Goal: Task Accomplishment & Management: Book appointment/travel/reservation

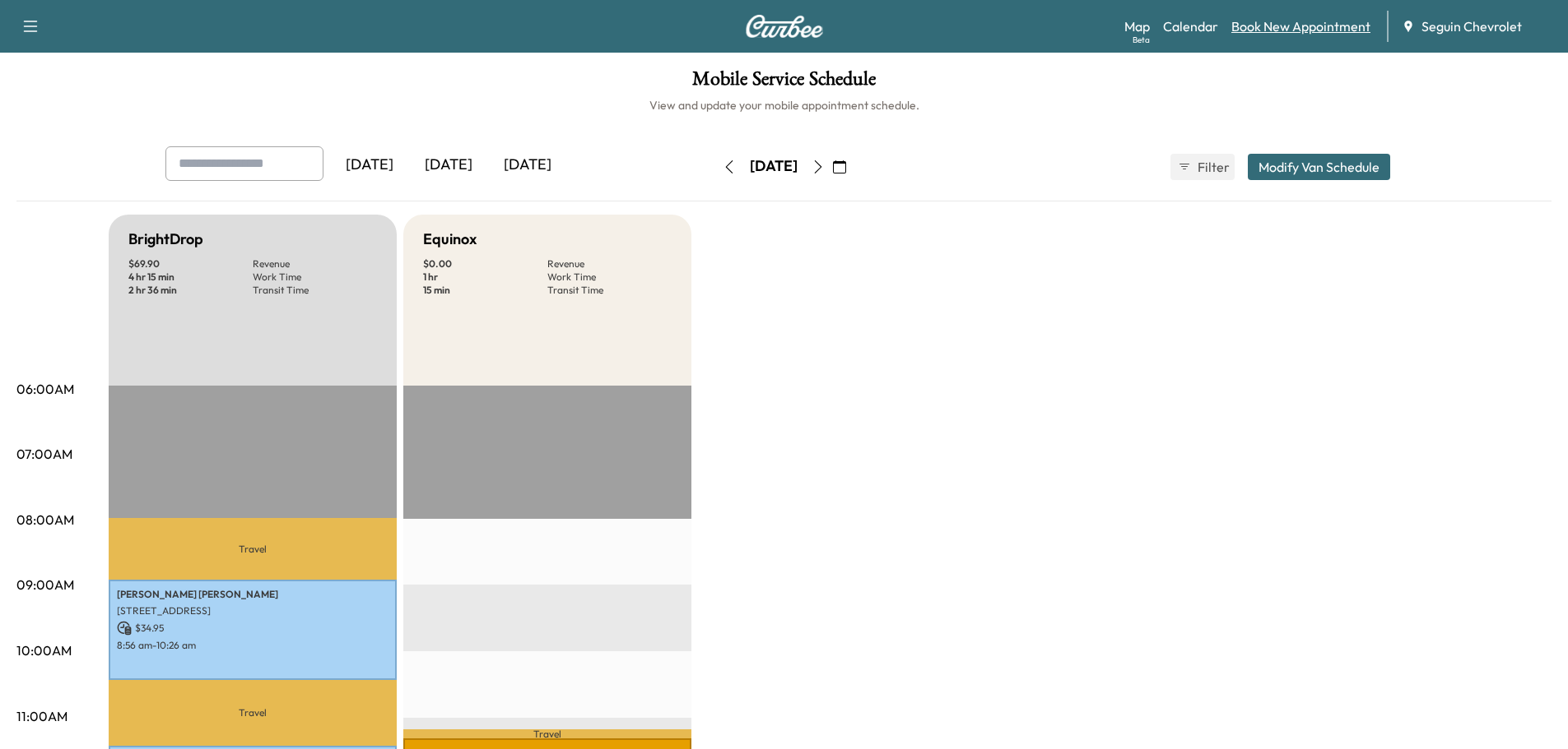
click at [1285, 21] on link "Book New Appointment" at bounding box center [1300, 27] width 139 height 19
click at [1282, 22] on link "Book New Appointment" at bounding box center [1300, 27] width 139 height 19
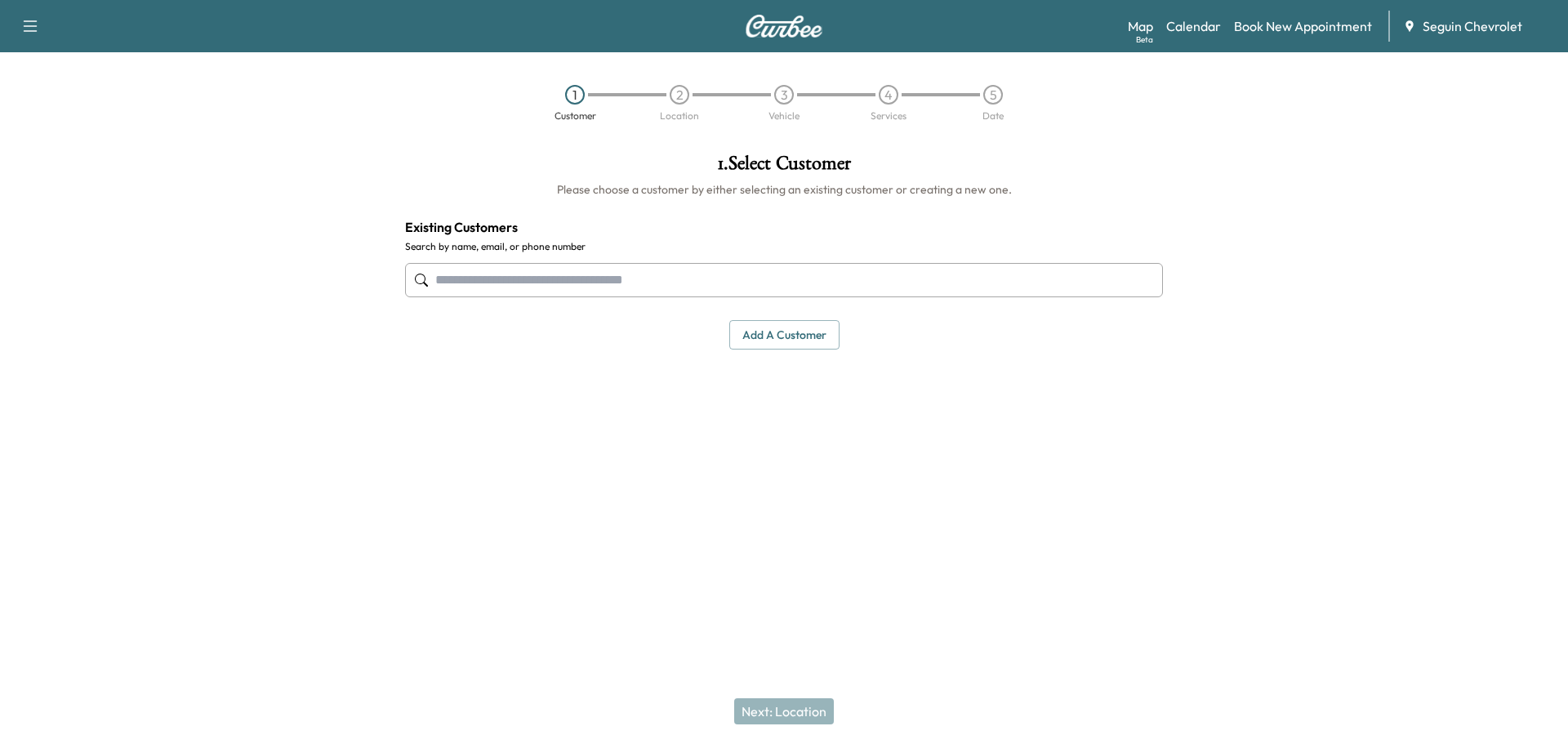
click at [473, 284] on input "text" at bounding box center [784, 280] width 758 height 34
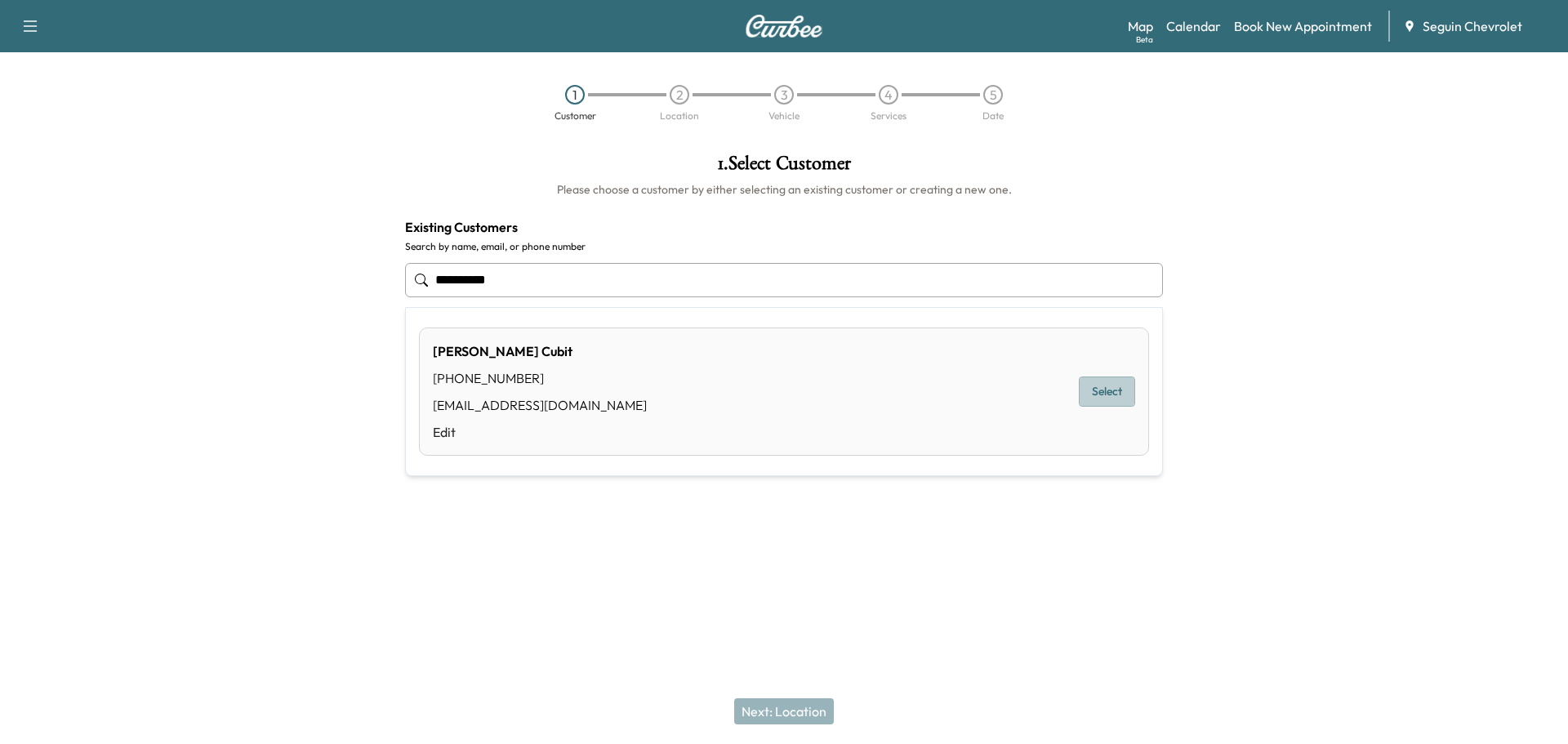
click at [1111, 392] on button "Select" at bounding box center [1107, 391] width 56 height 30
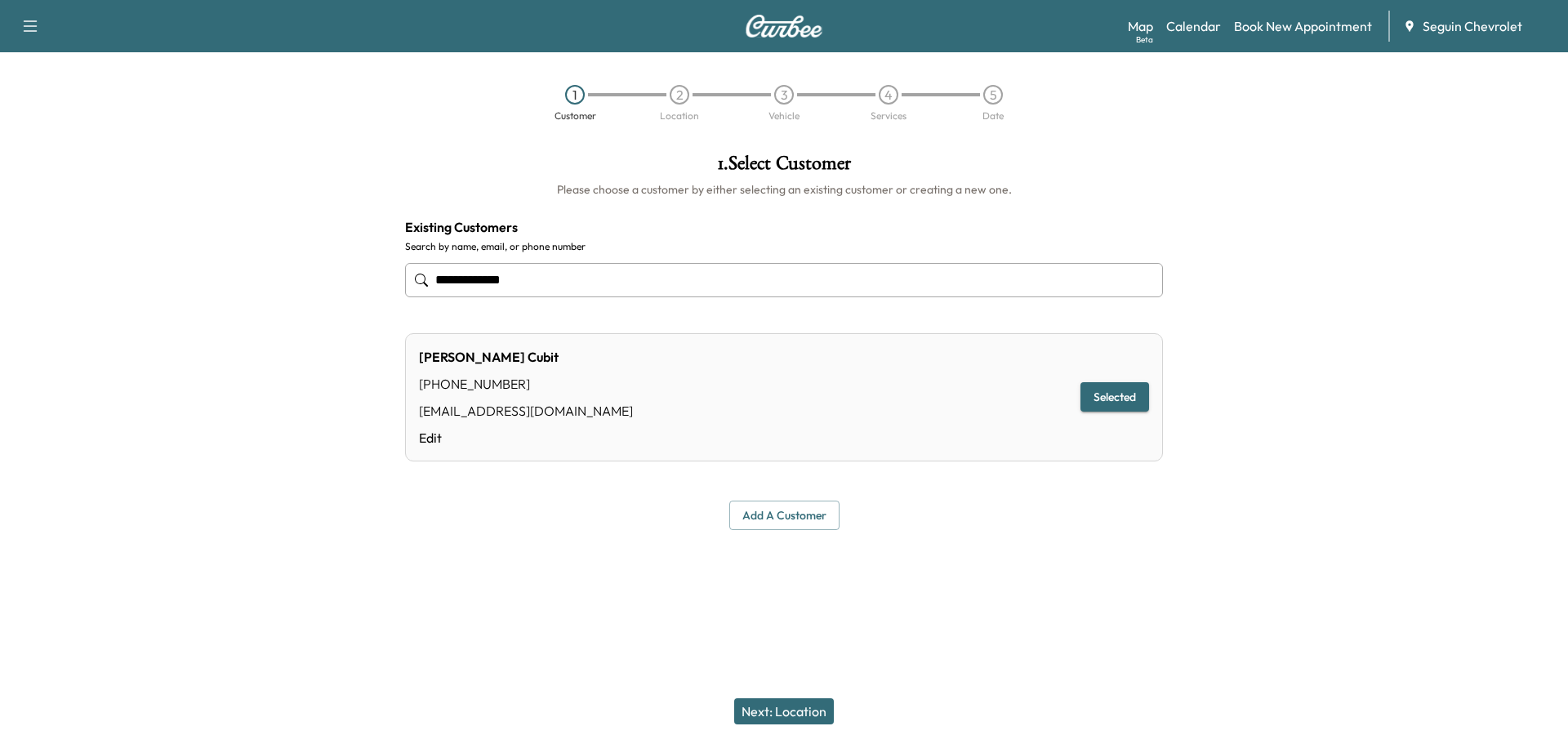
type input "**********"
click at [790, 708] on button "Next: Location" at bounding box center [783, 711] width 99 height 26
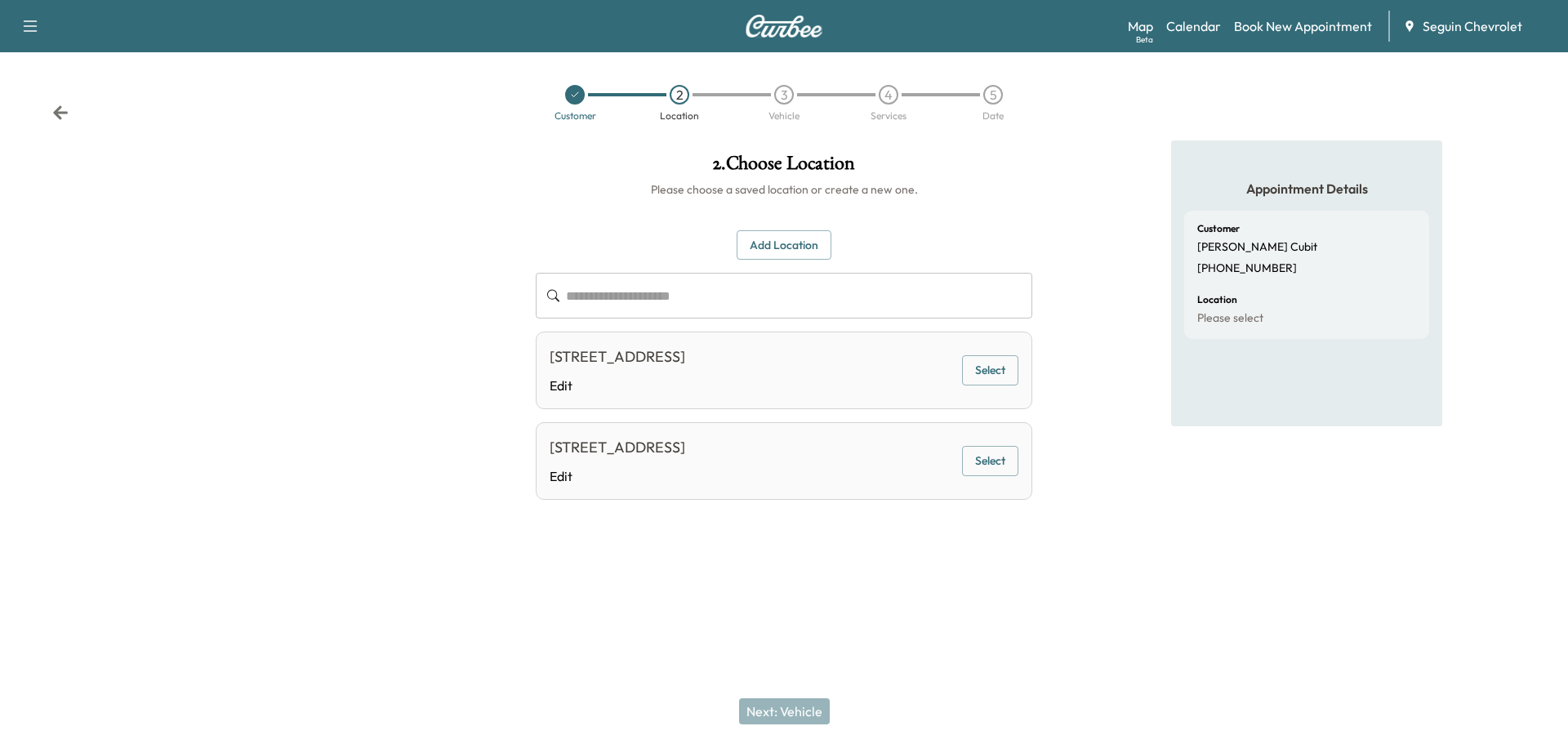
click at [776, 242] on button "Add Location" at bounding box center [784, 245] width 95 height 30
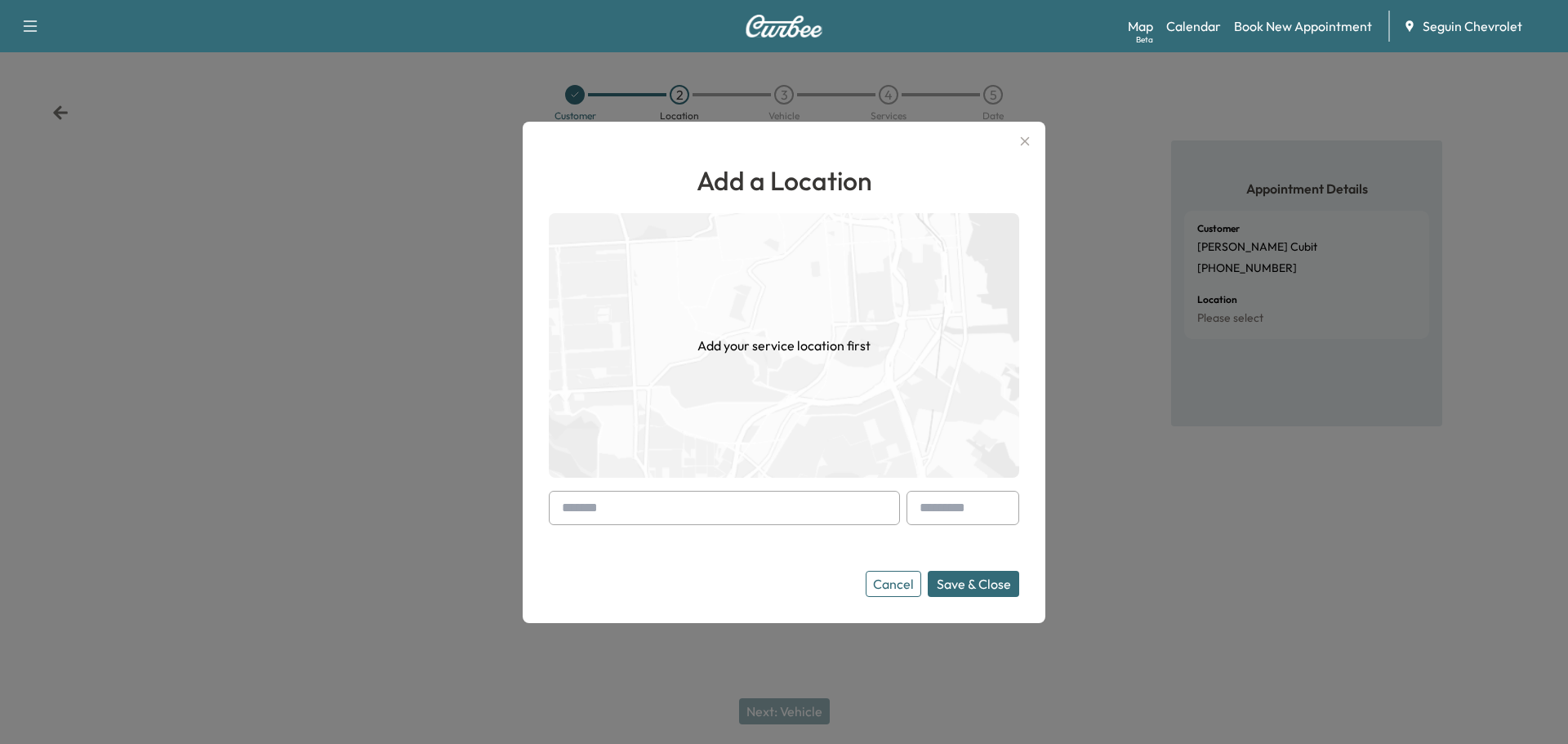
click at [607, 516] on input "text" at bounding box center [723, 507] width 351 height 34
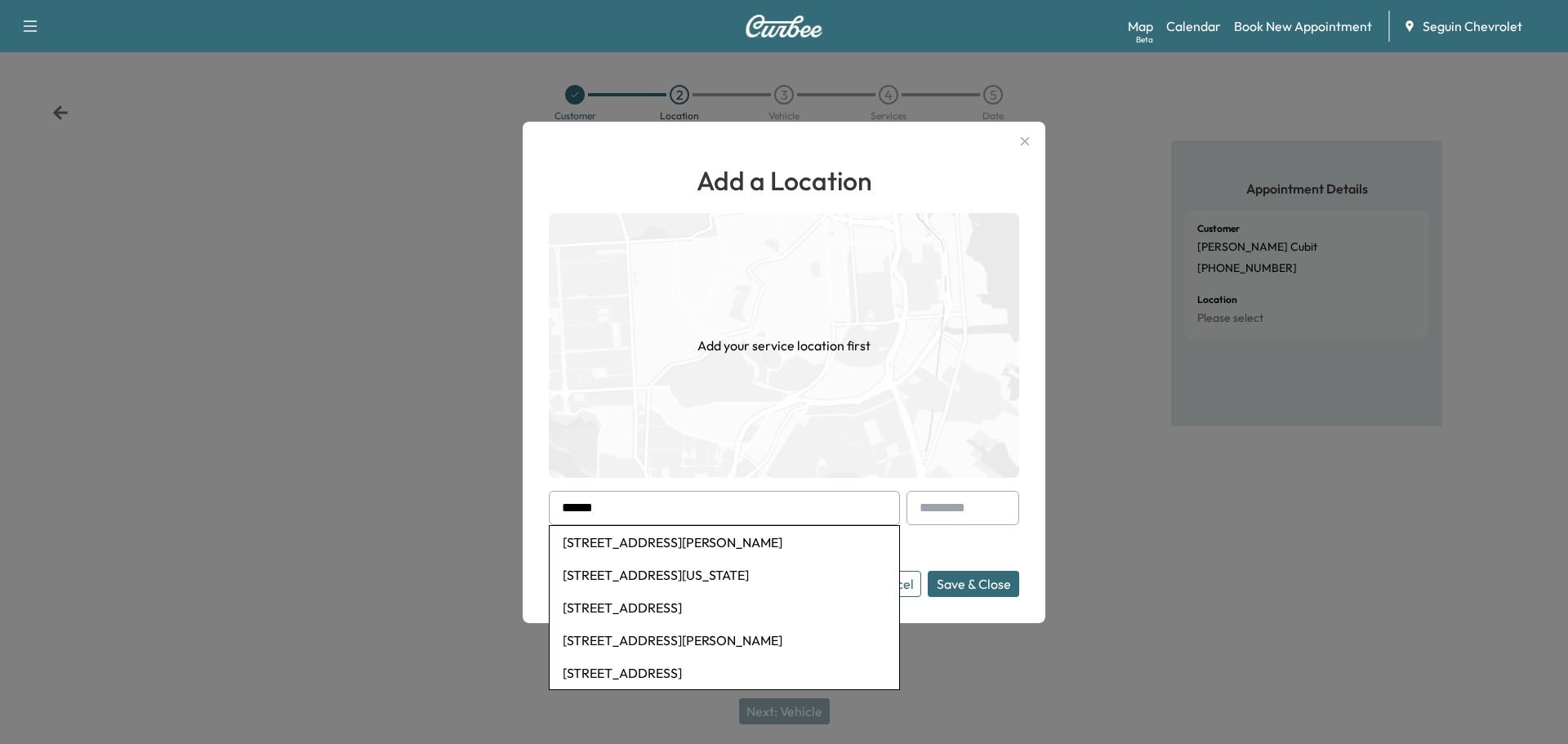
click at [679, 573] on li "[STREET_ADDRESS][US_STATE]" at bounding box center [724, 574] width 350 height 33
type input "**********"
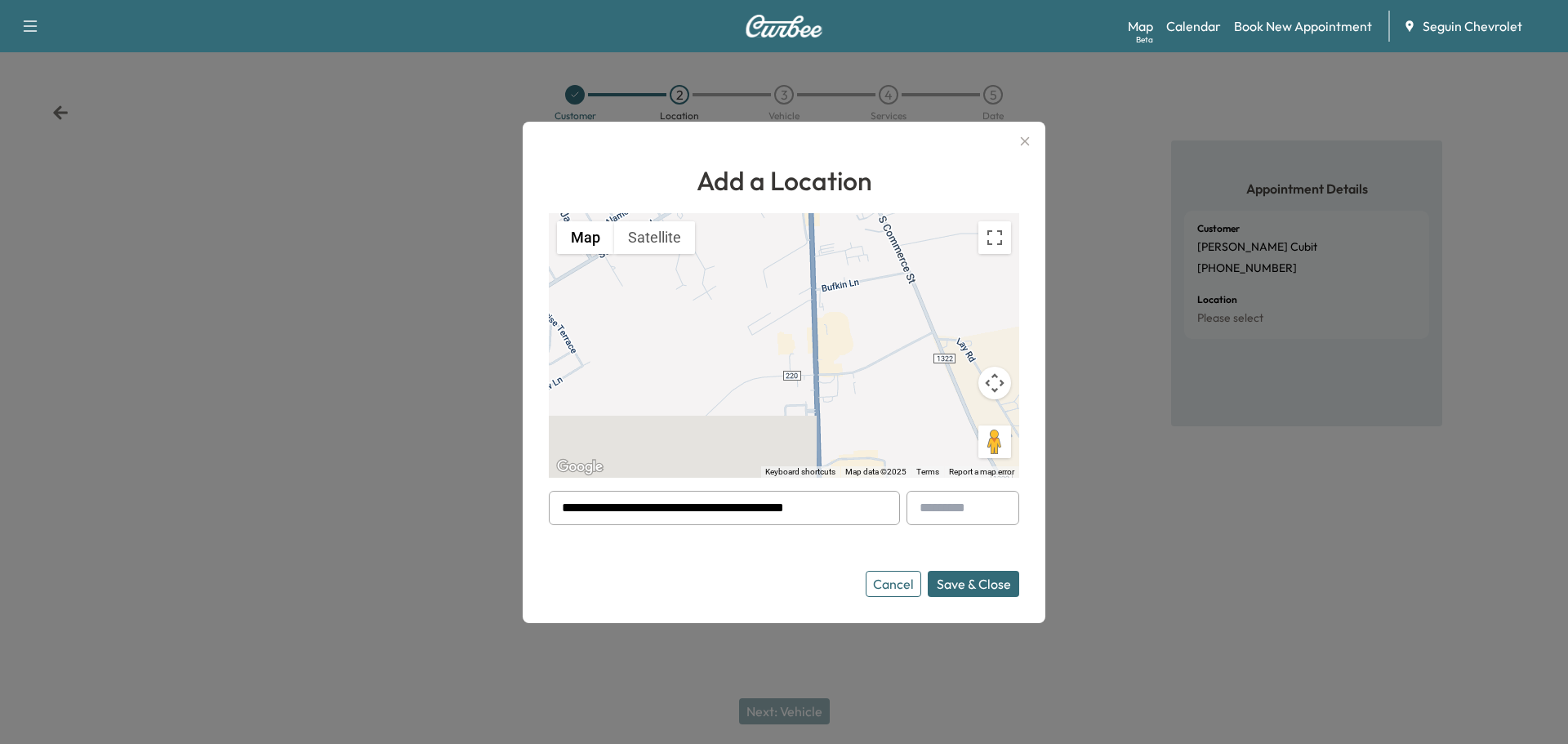
click at [1006, 580] on button "Save & Close" at bounding box center [973, 584] width 91 height 26
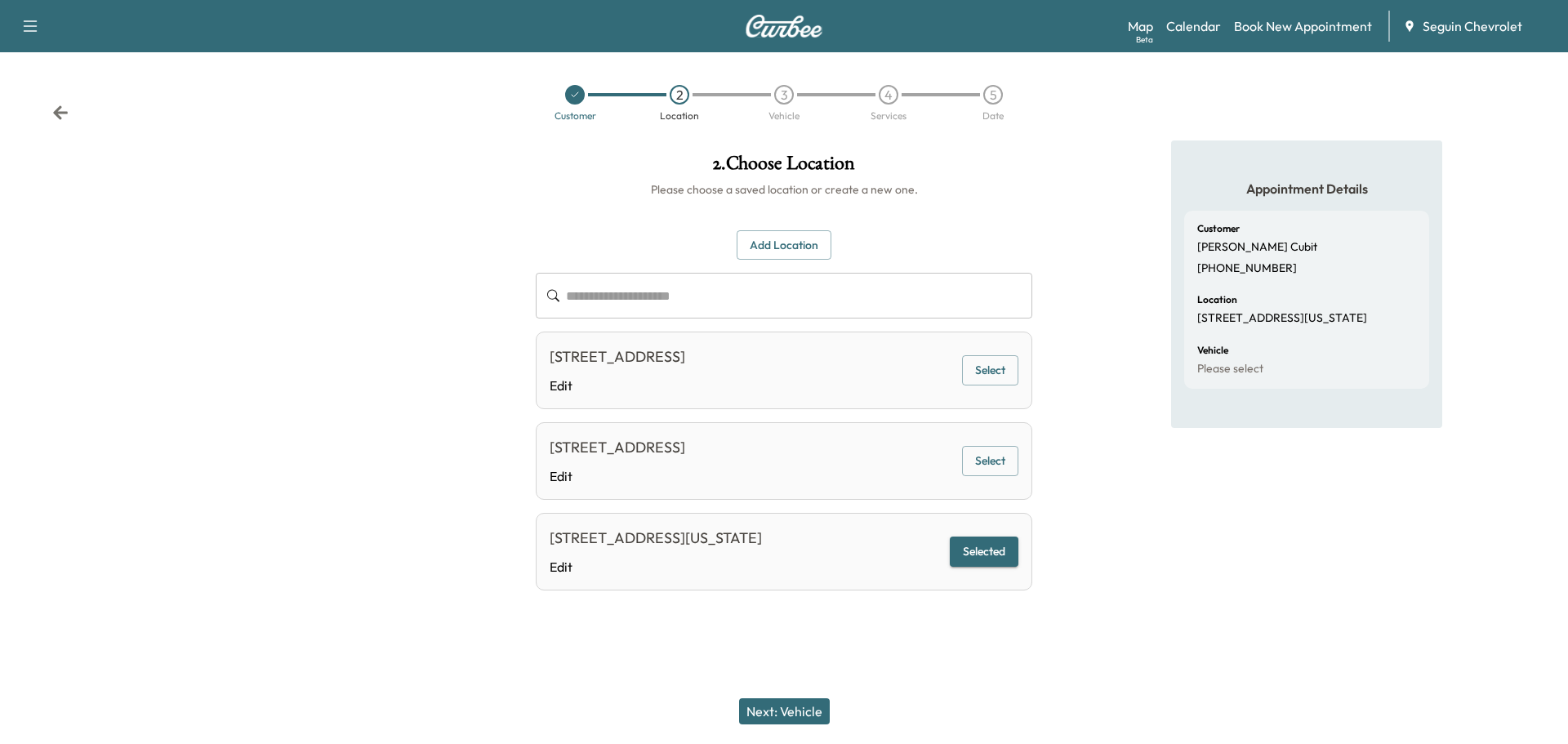
click at [788, 711] on button "Next: Vehicle" at bounding box center [784, 711] width 91 height 26
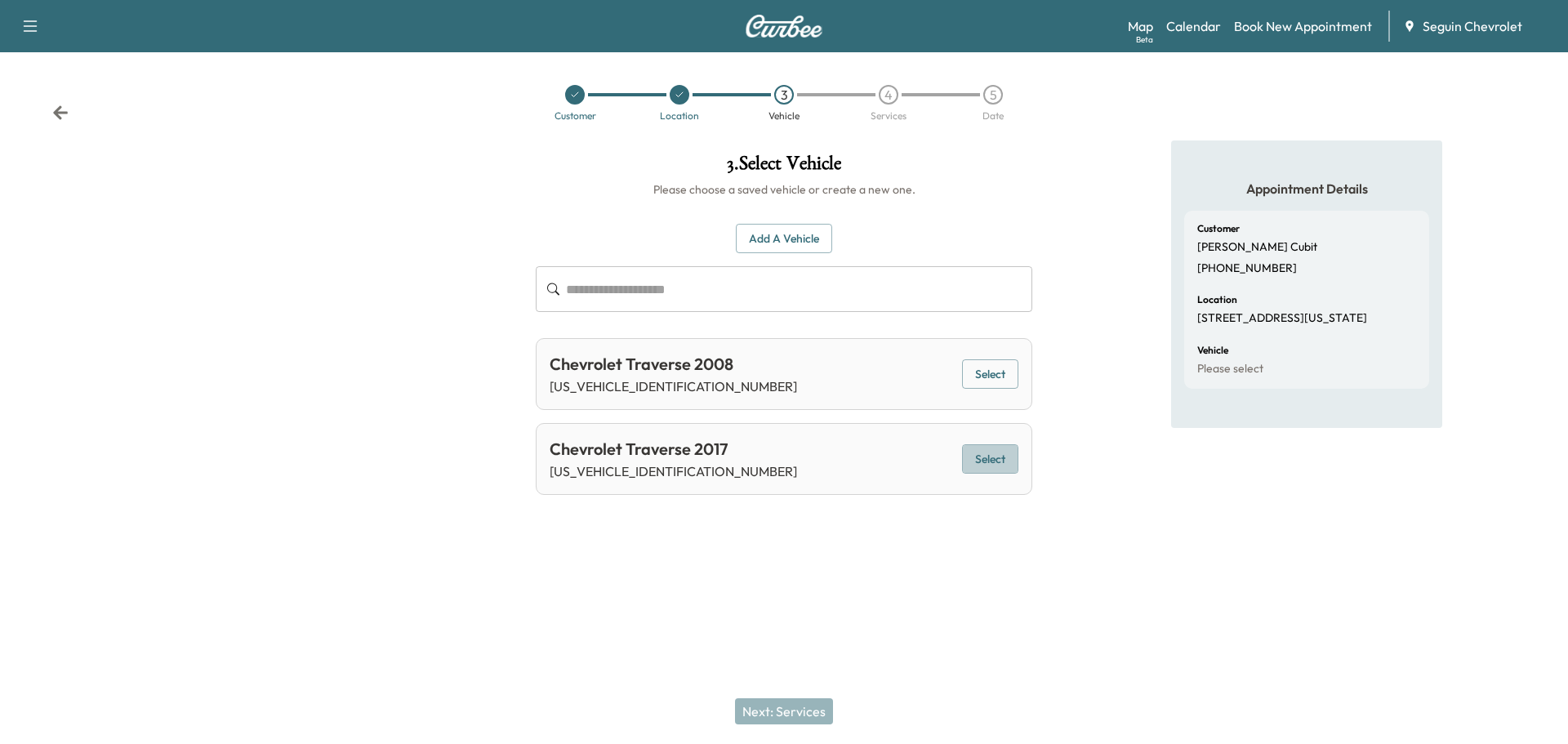
click at [1008, 456] on button "Select" at bounding box center [990, 459] width 56 height 30
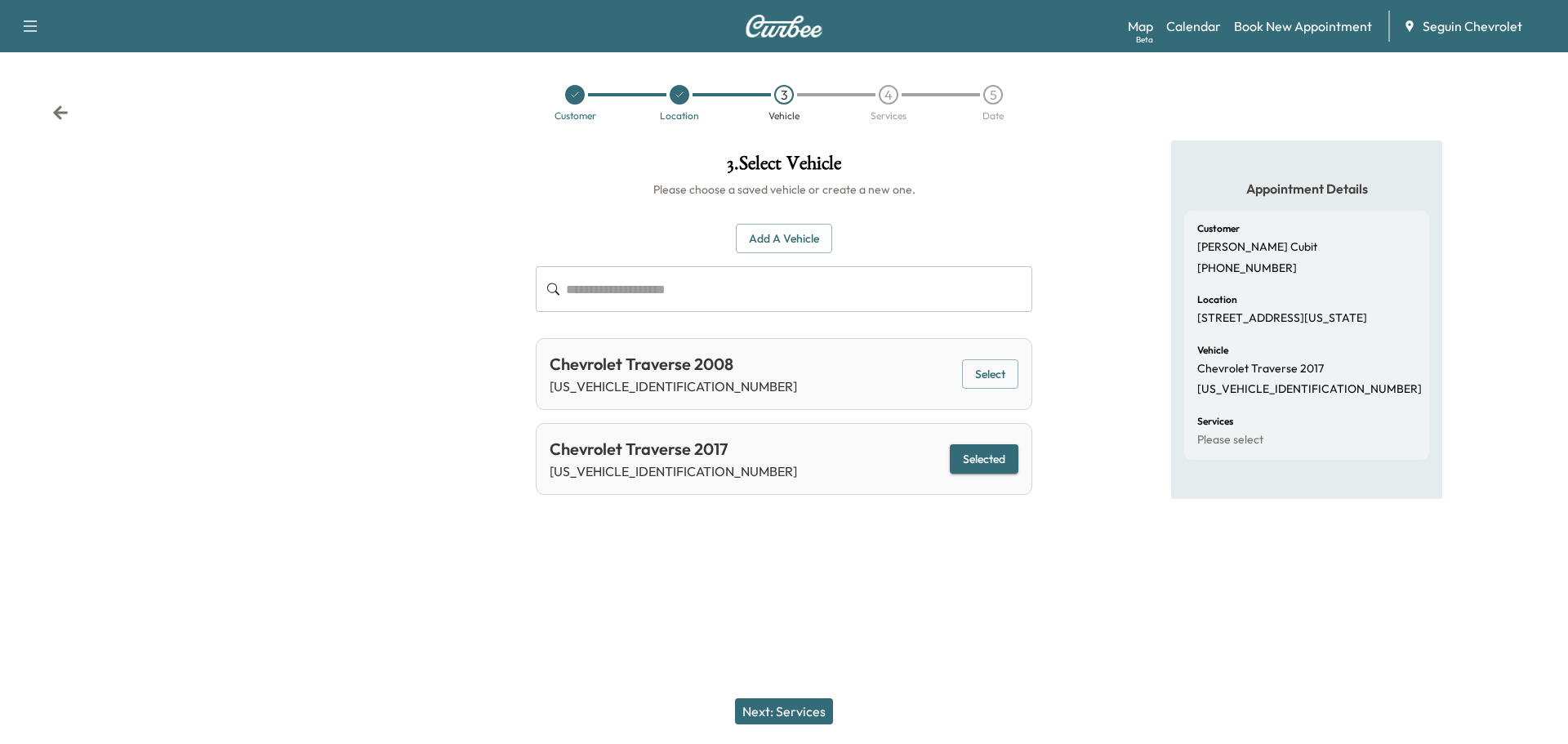
click at [802, 702] on button "Next: Services" at bounding box center [783, 711] width 98 height 26
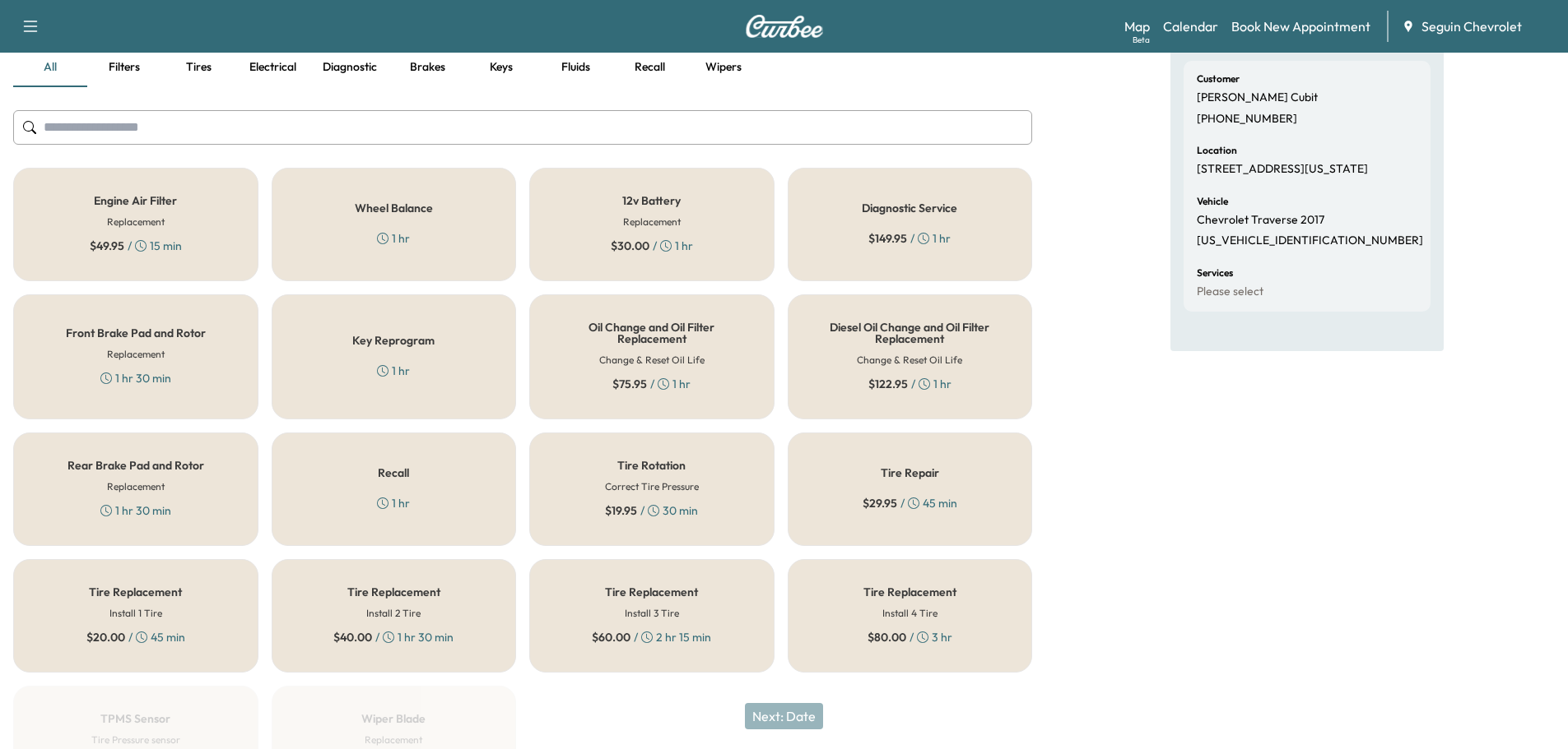
scroll to position [165, 0]
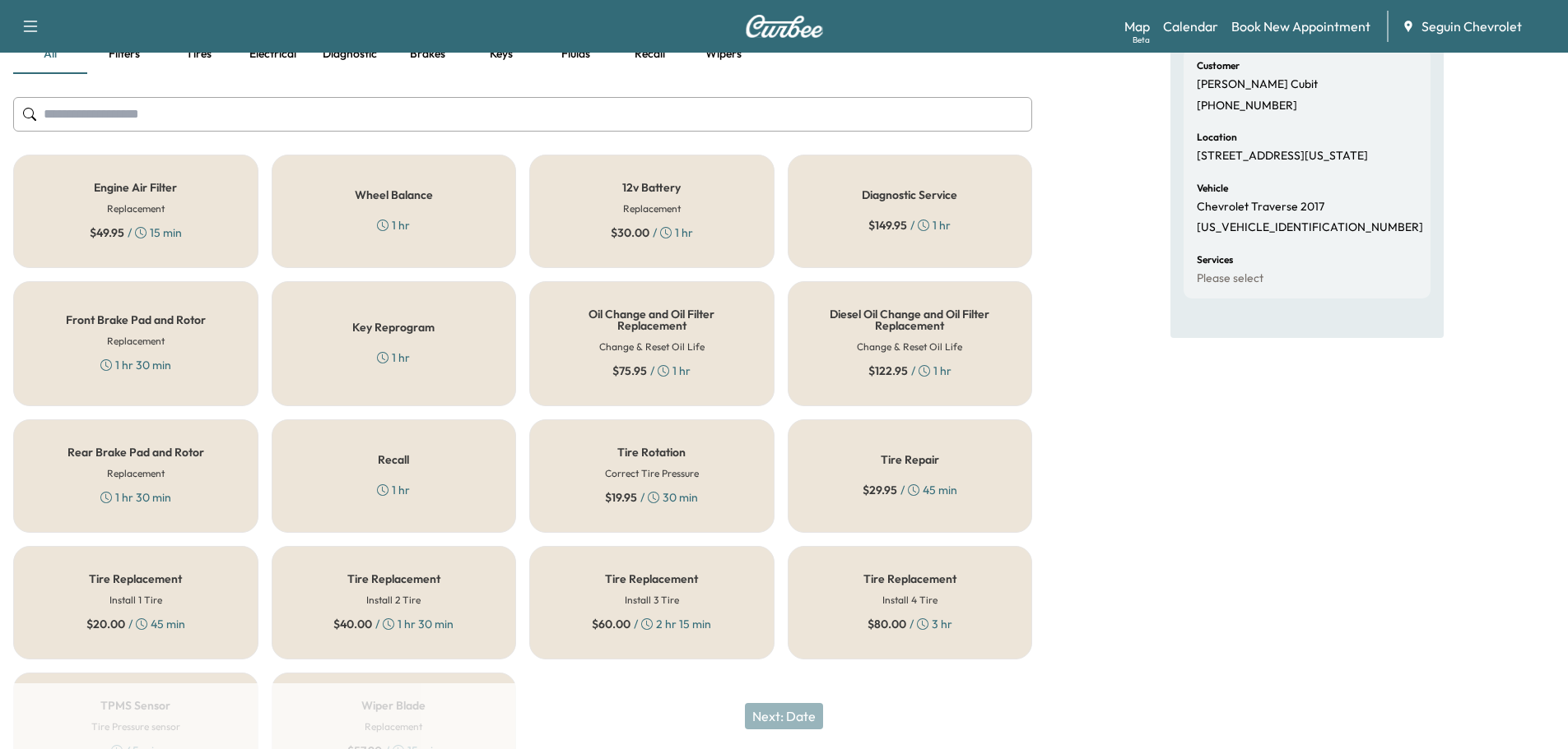
click at [410, 461] on div "Recall 1 hr" at bounding box center [394, 476] width 245 height 113
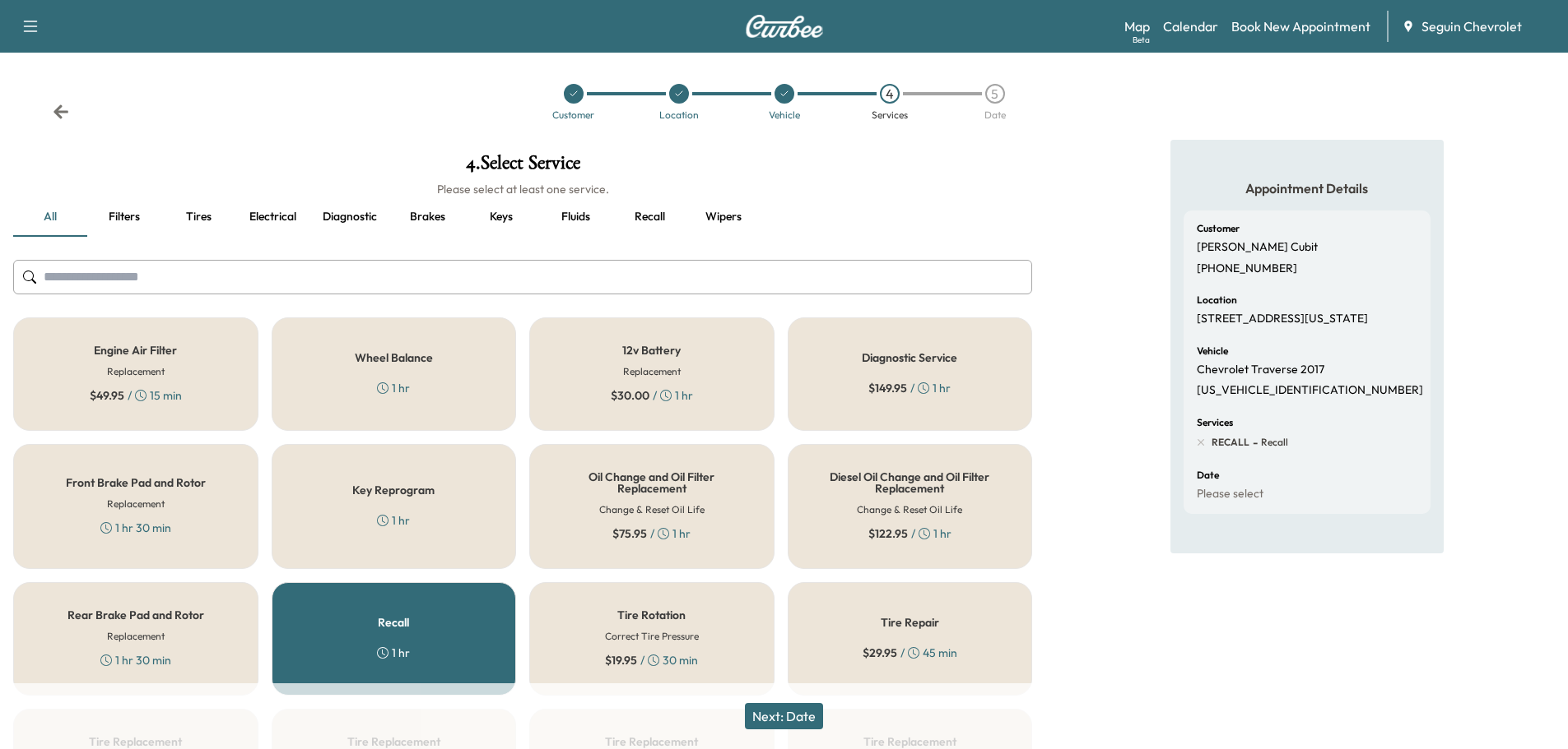
scroll to position [0, 0]
click at [797, 711] on button "Next: Date" at bounding box center [784, 716] width 78 height 27
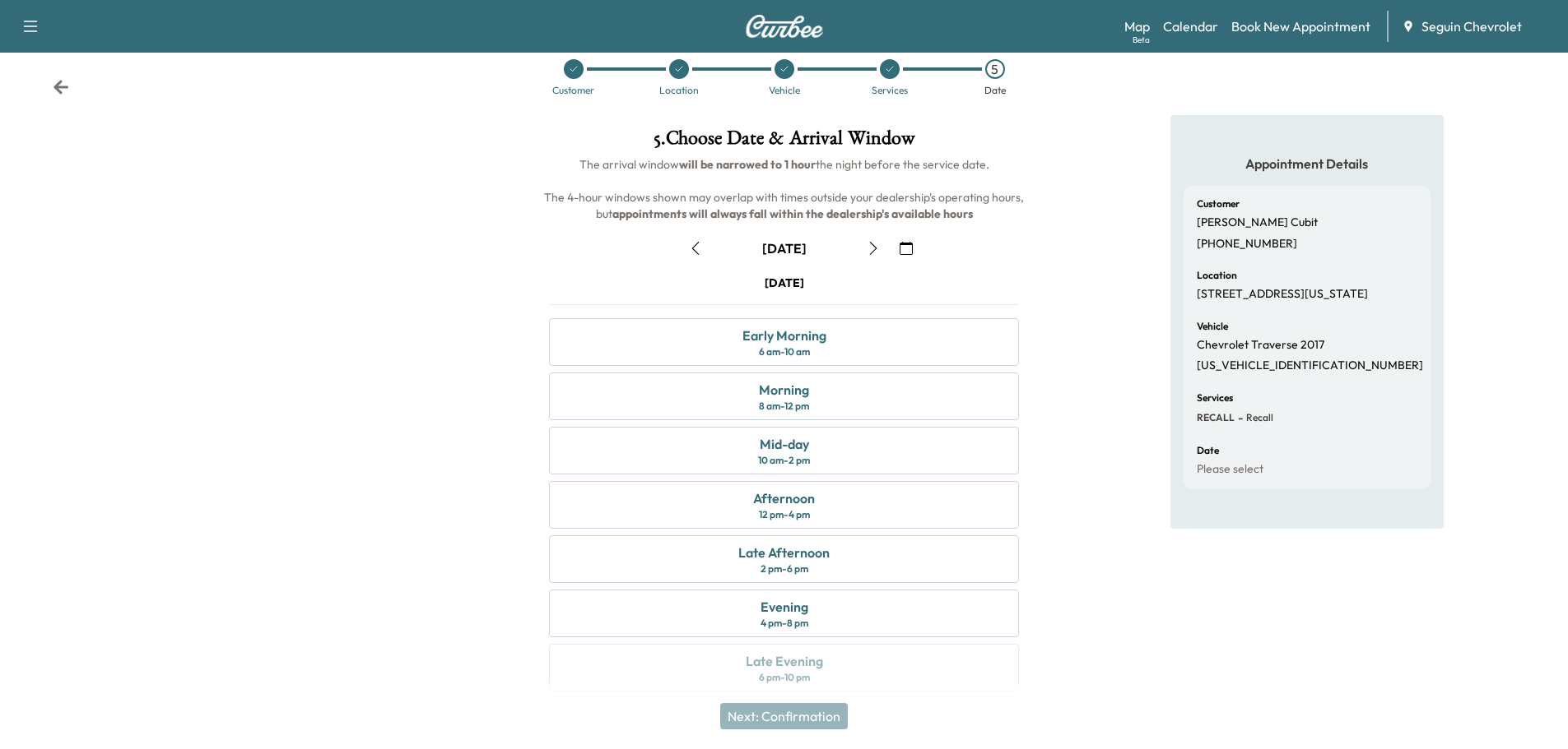
scroll to position [41, 0]
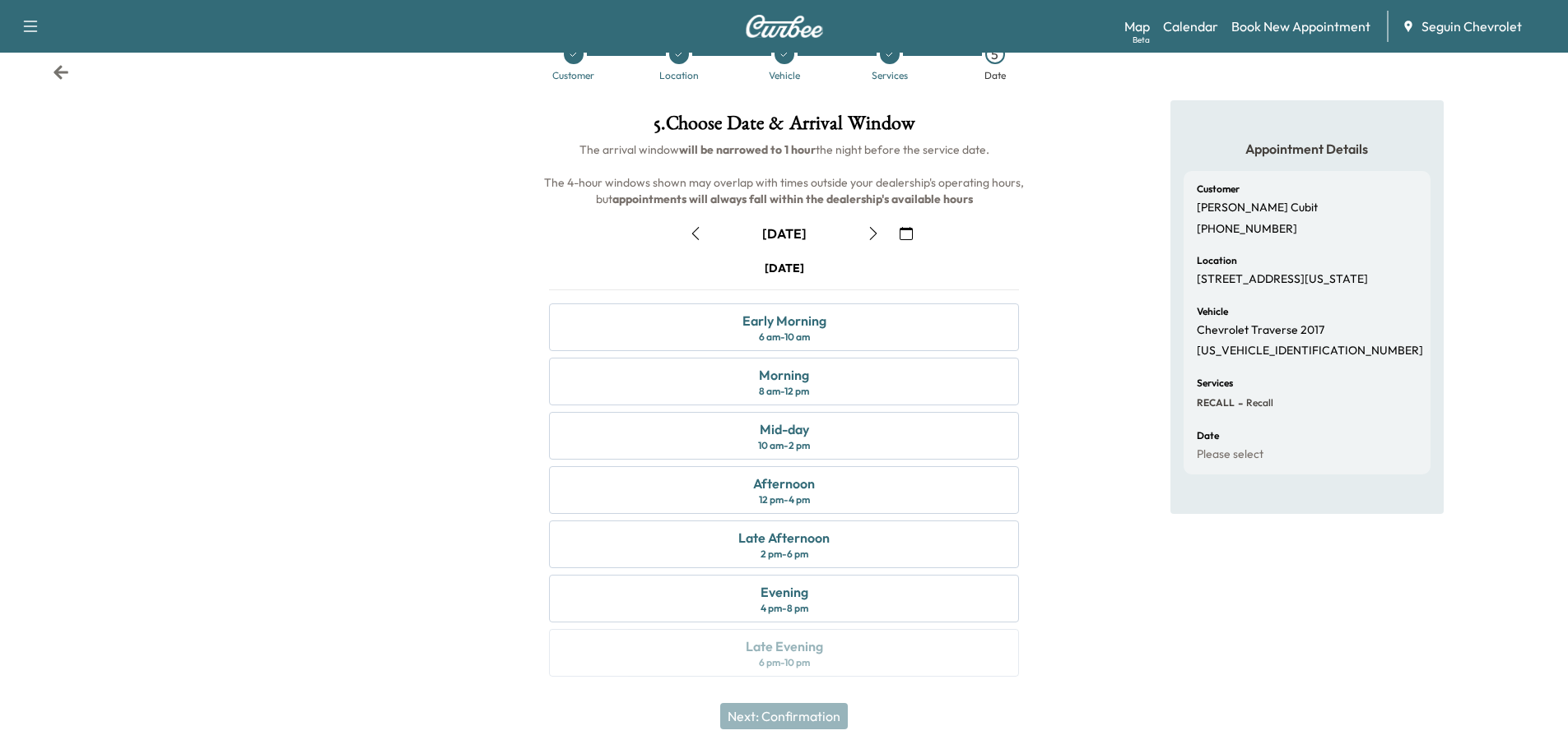
click at [904, 236] on icon "button" at bounding box center [905, 233] width 13 height 13
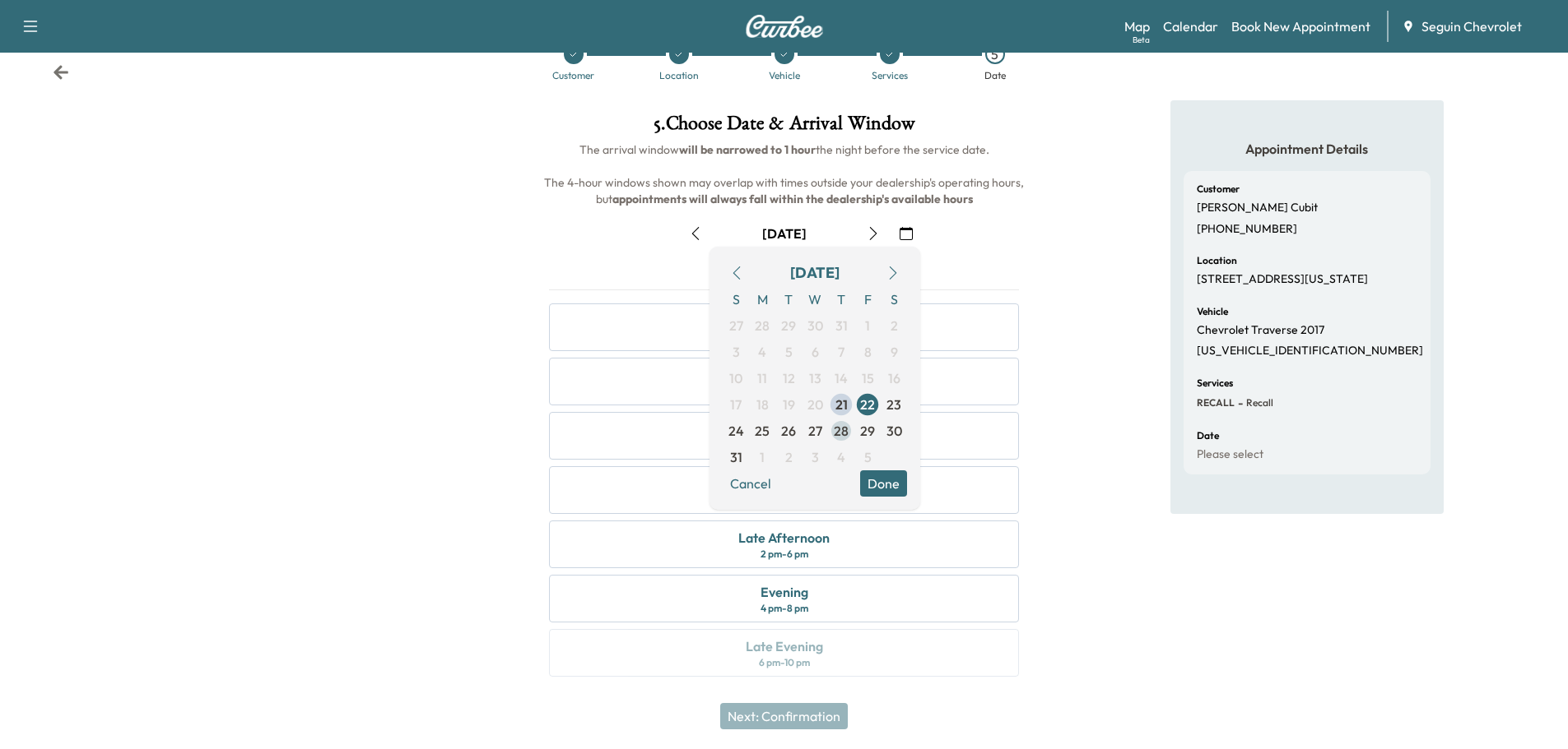
click at [848, 427] on span "28" at bounding box center [841, 431] width 15 height 19
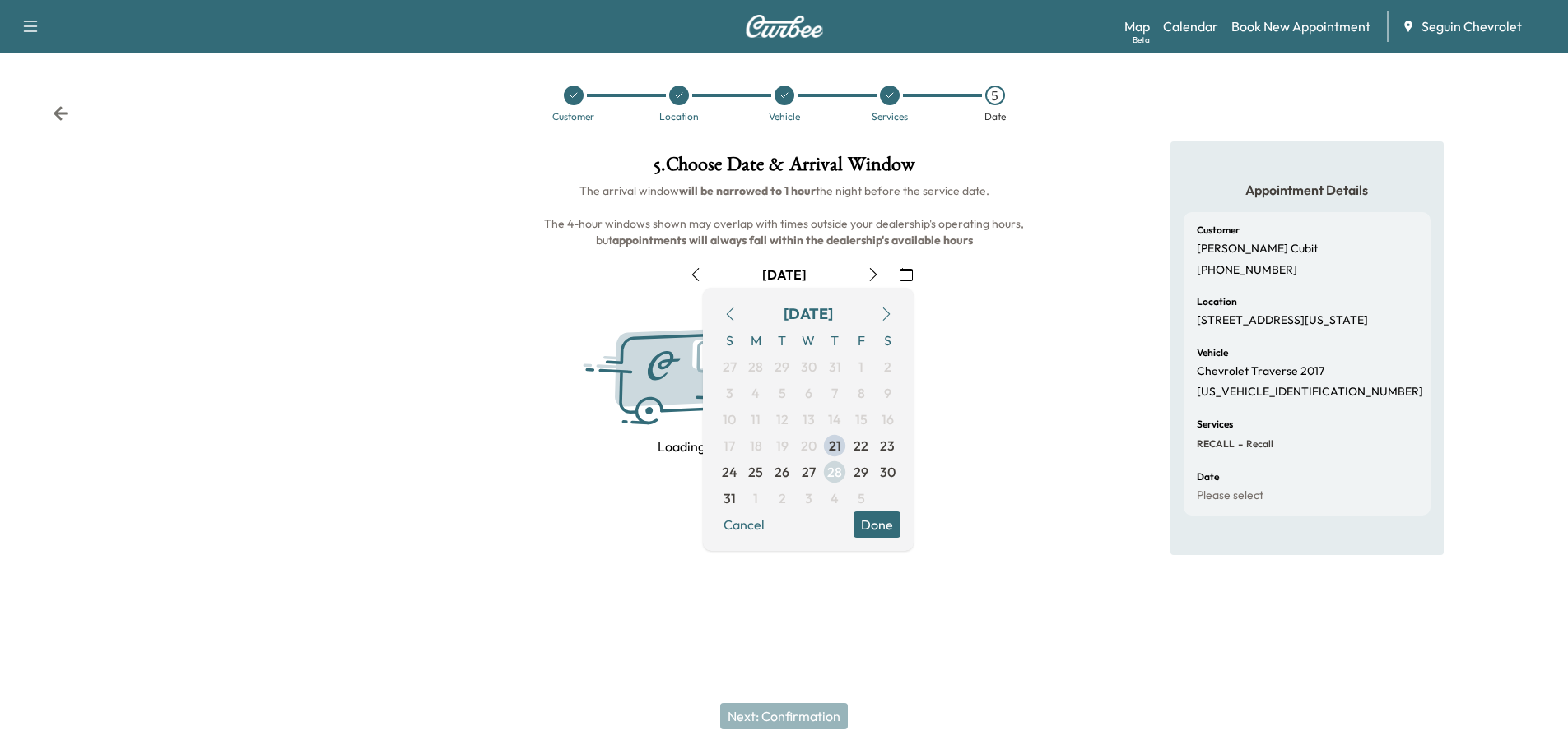
scroll to position [0, 0]
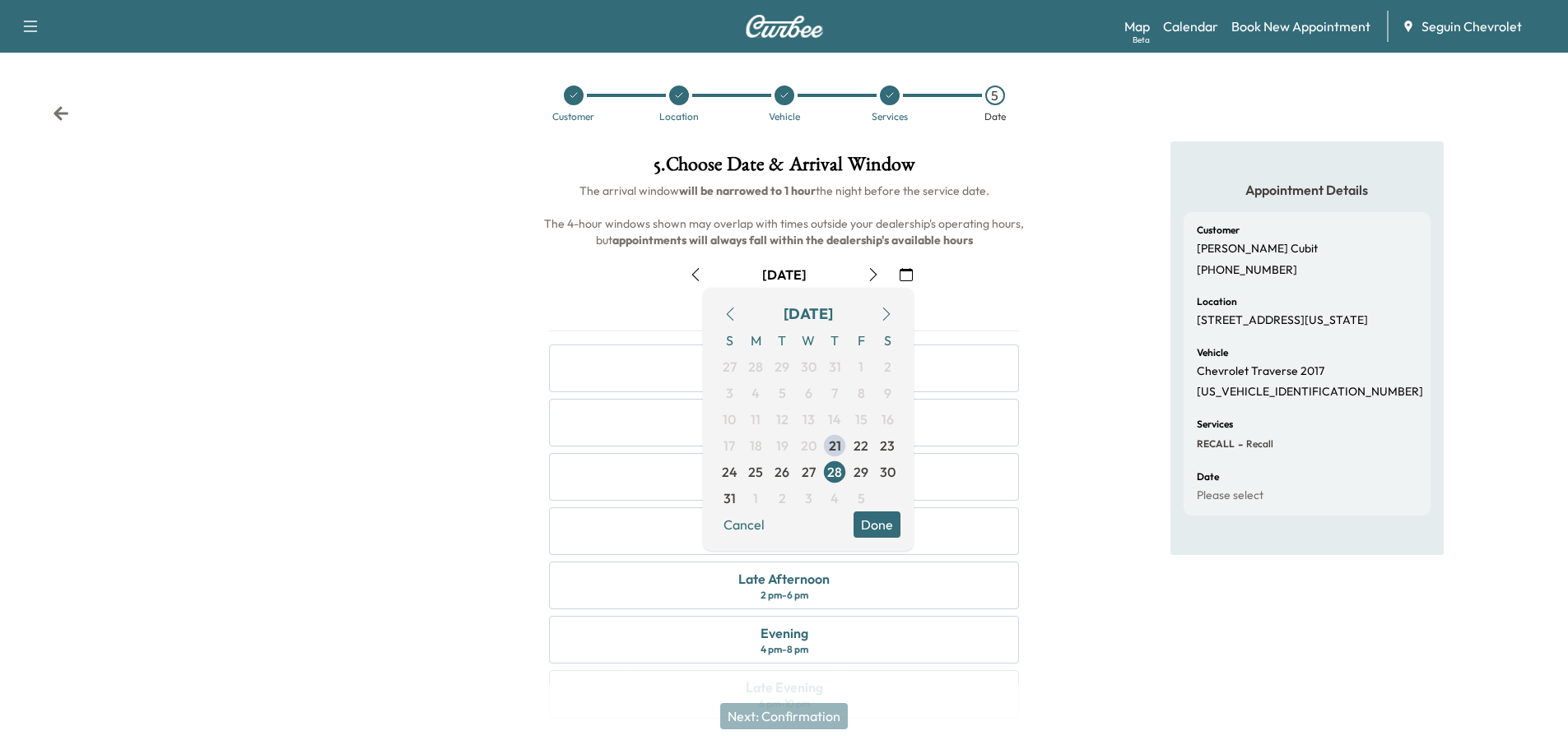
click at [879, 515] on button "Done" at bounding box center [876, 525] width 47 height 27
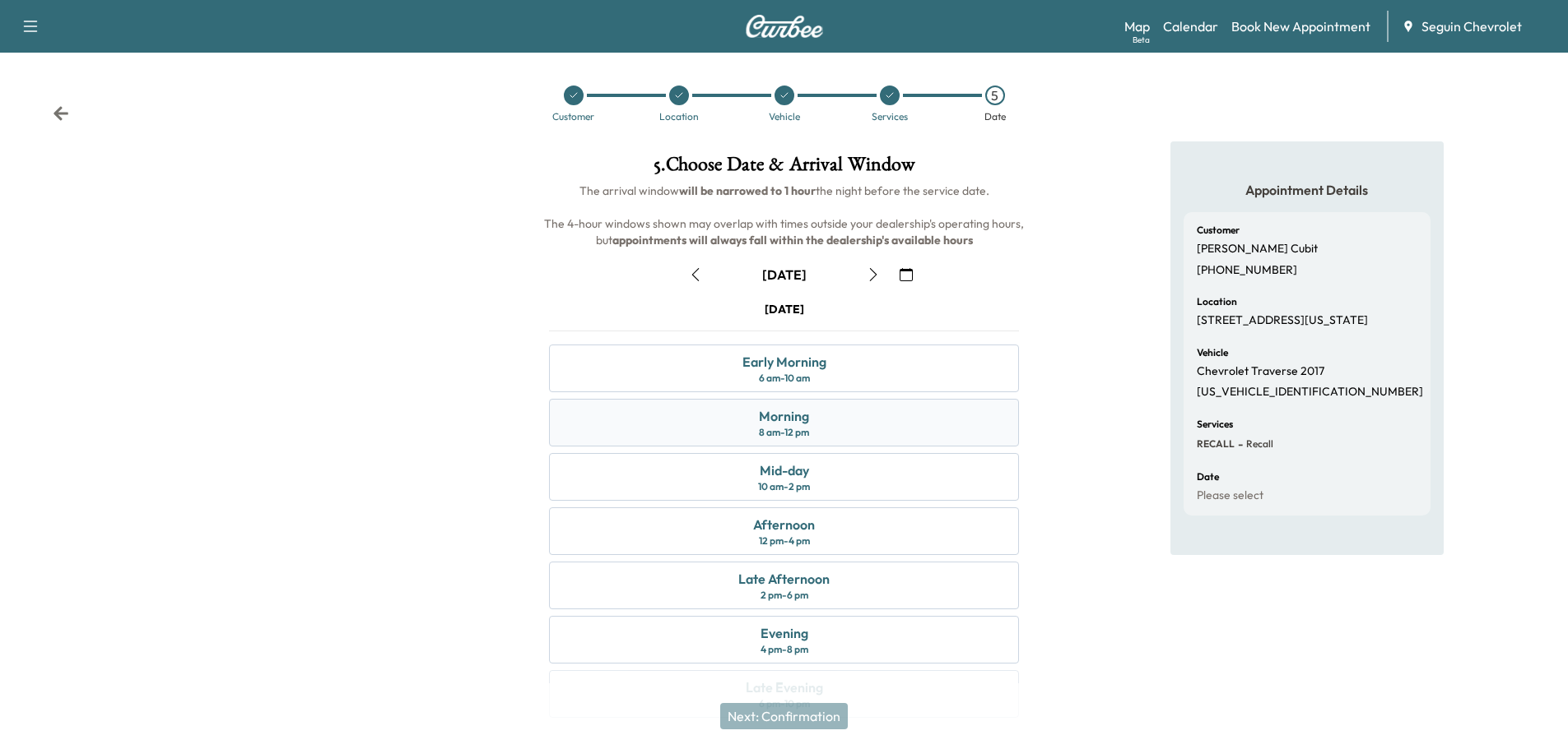
click at [810, 423] on div "Morning 8 am - 12 pm" at bounding box center [784, 423] width 470 height 48
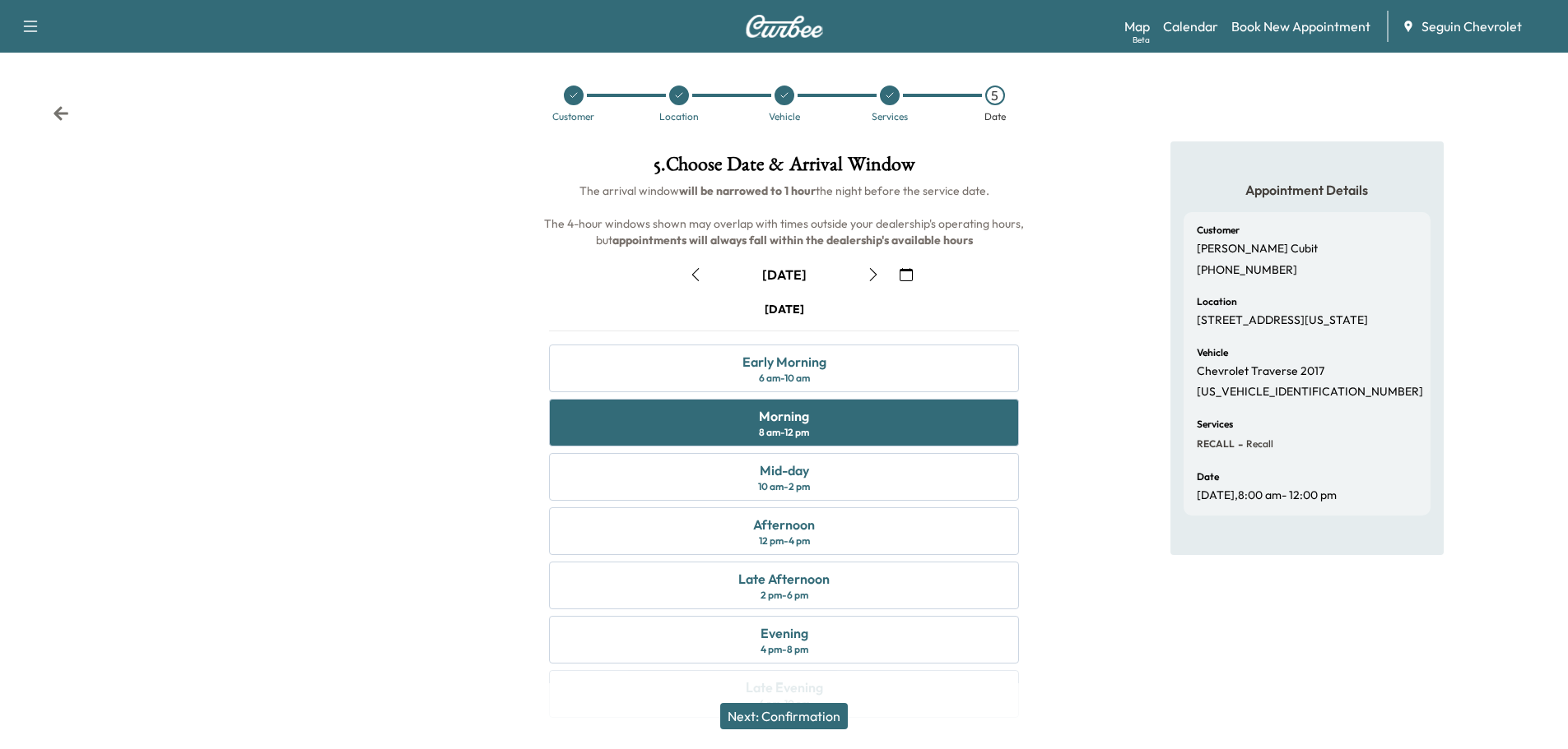
click at [811, 714] on button "Next: Confirmation" at bounding box center [784, 716] width 128 height 27
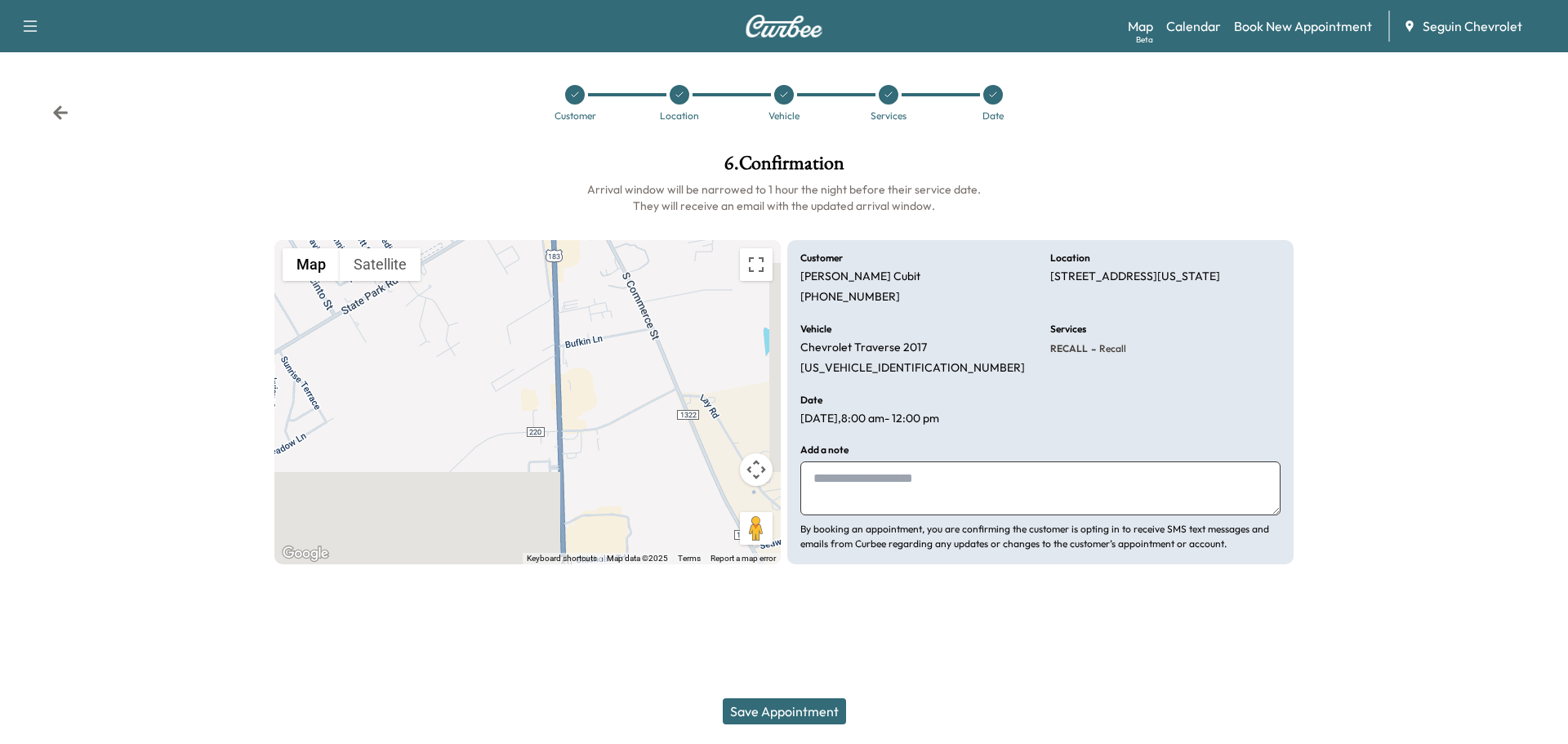
click at [875, 476] on textarea at bounding box center [1040, 488] width 480 height 54
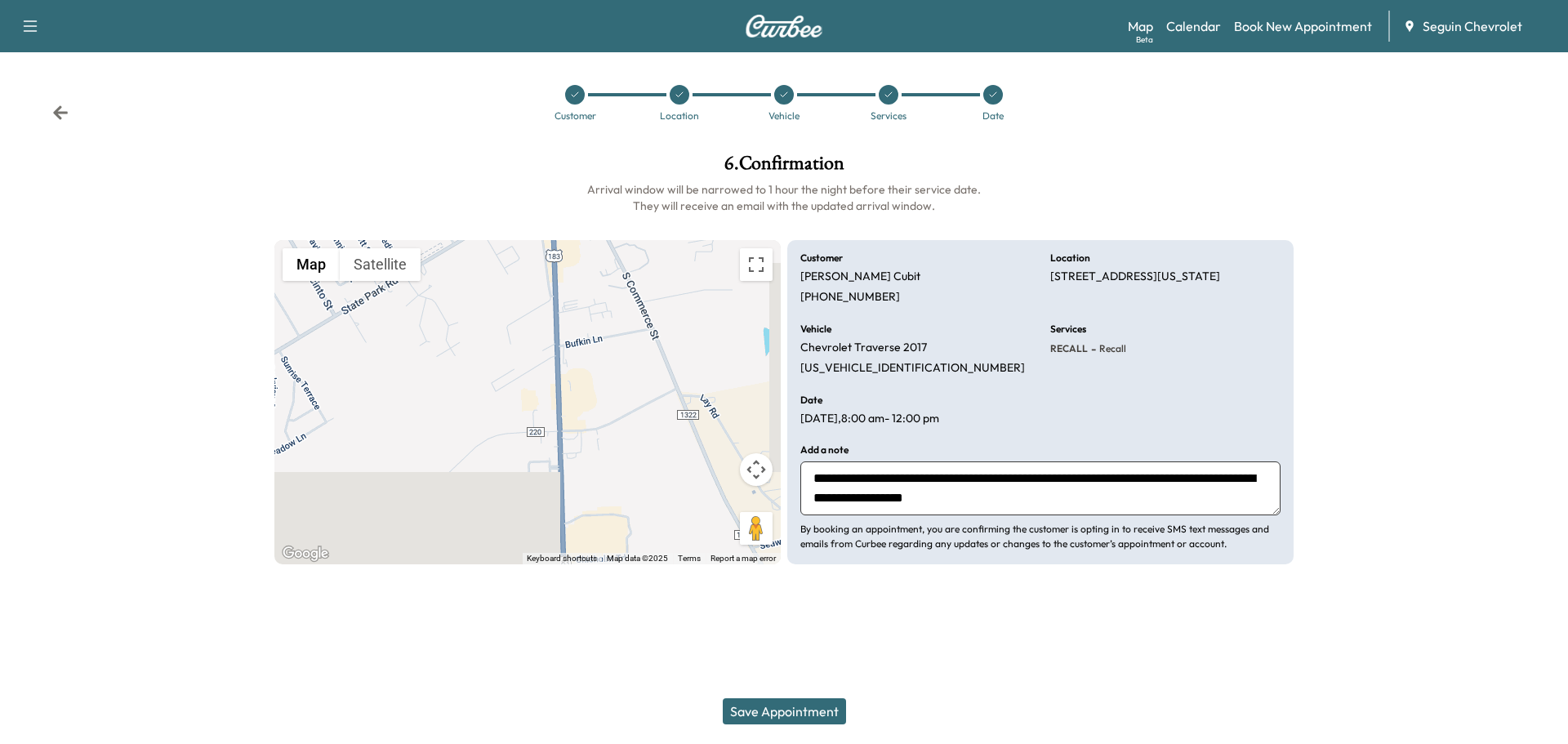
type textarea "**********"
click at [809, 706] on button "Save Appointment" at bounding box center [784, 711] width 123 height 26
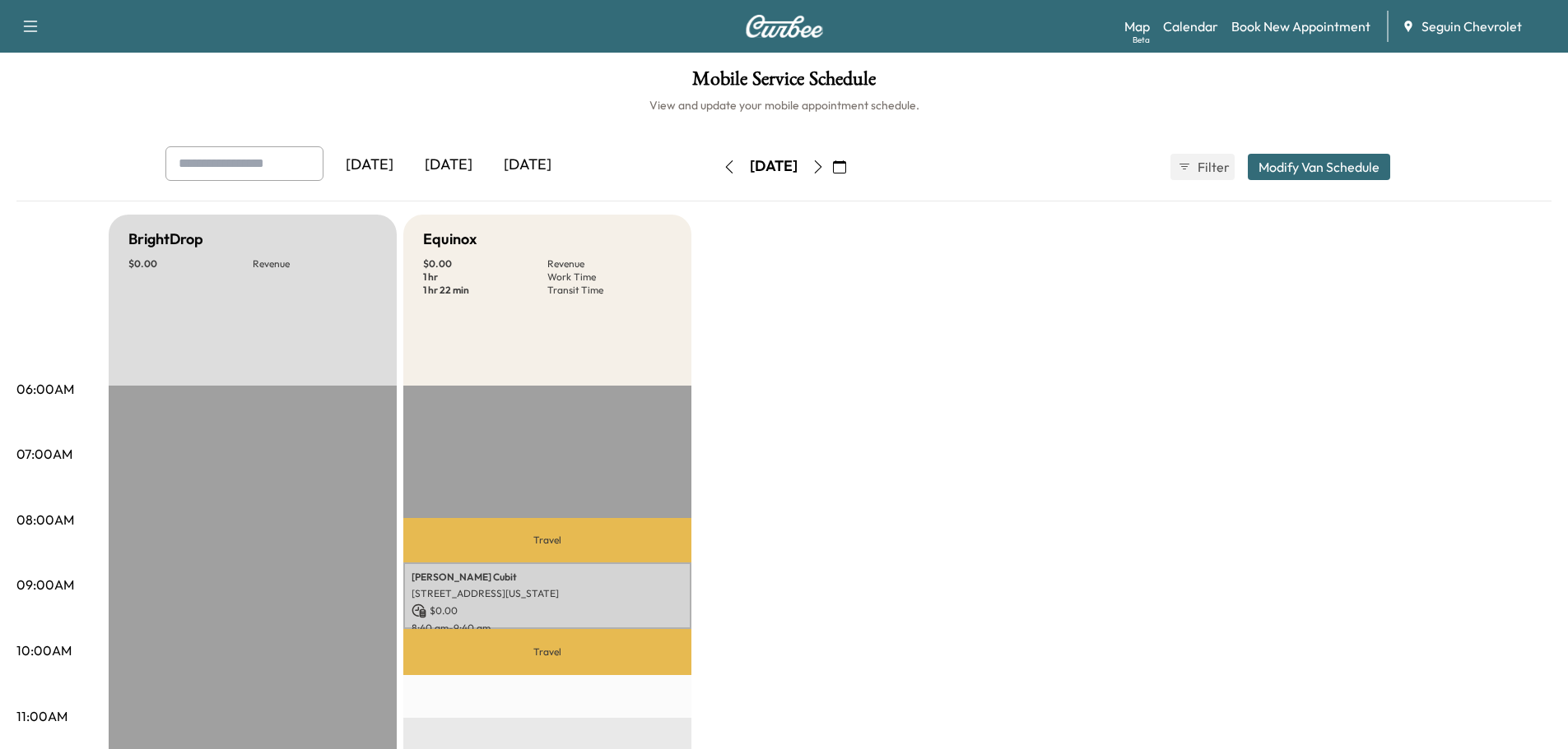
drag, startPoint x: 604, startPoint y: 498, endPoint x: 1045, endPoint y: 535, distance: 442.5
click at [846, 165] on icon "button" at bounding box center [839, 166] width 13 height 13
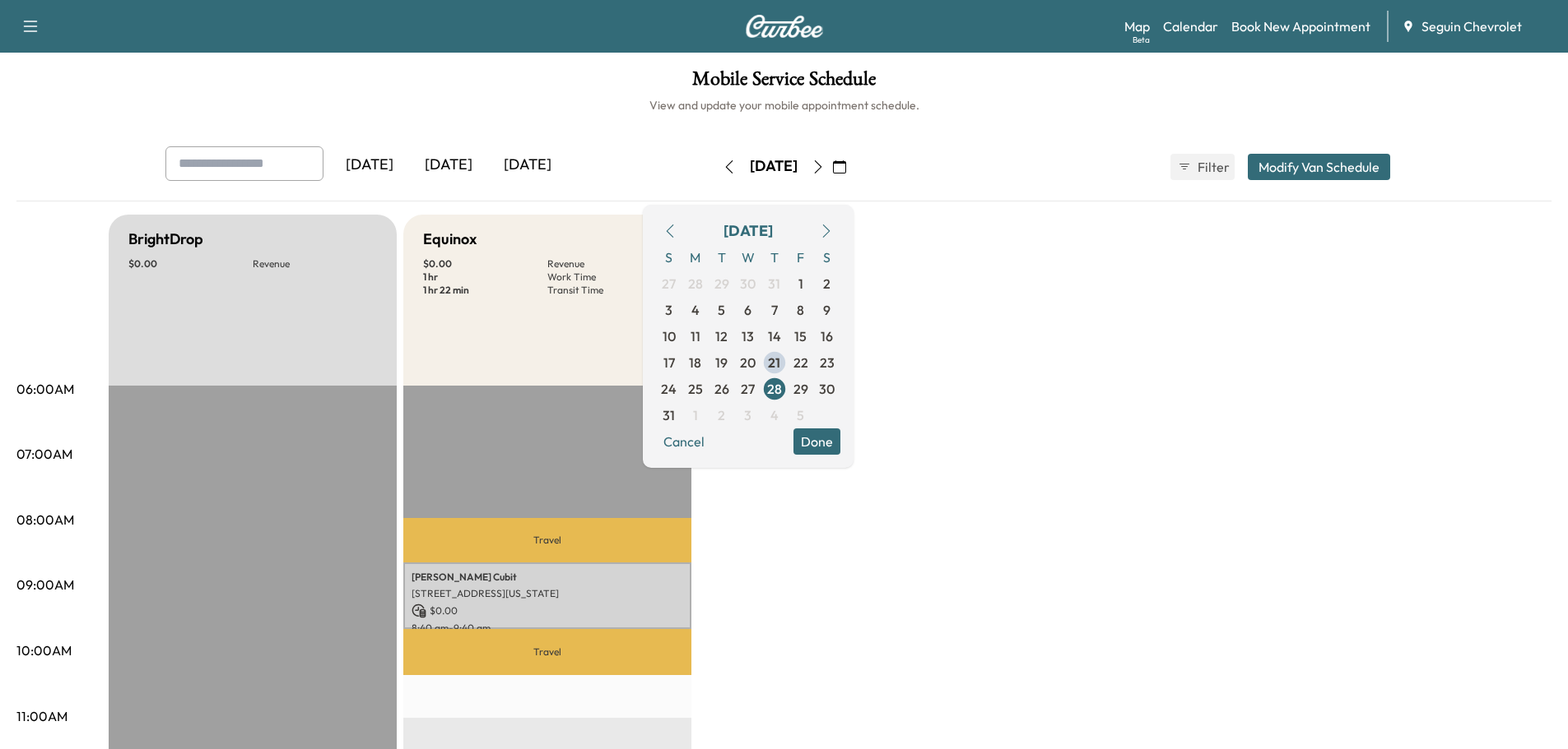
click at [841, 445] on button "Done" at bounding box center [817, 442] width 47 height 27
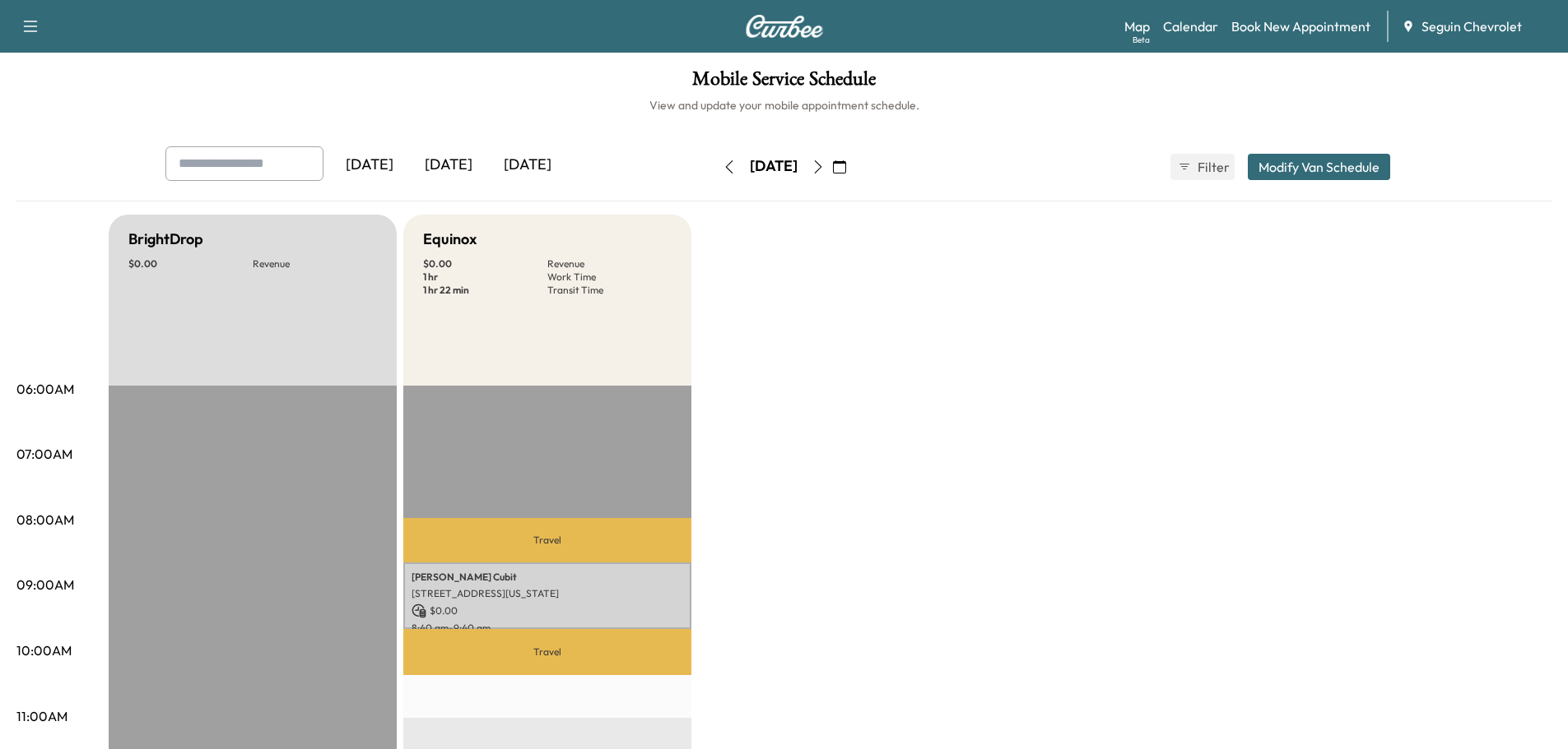
click at [846, 162] on icon "button" at bounding box center [839, 166] width 13 height 13
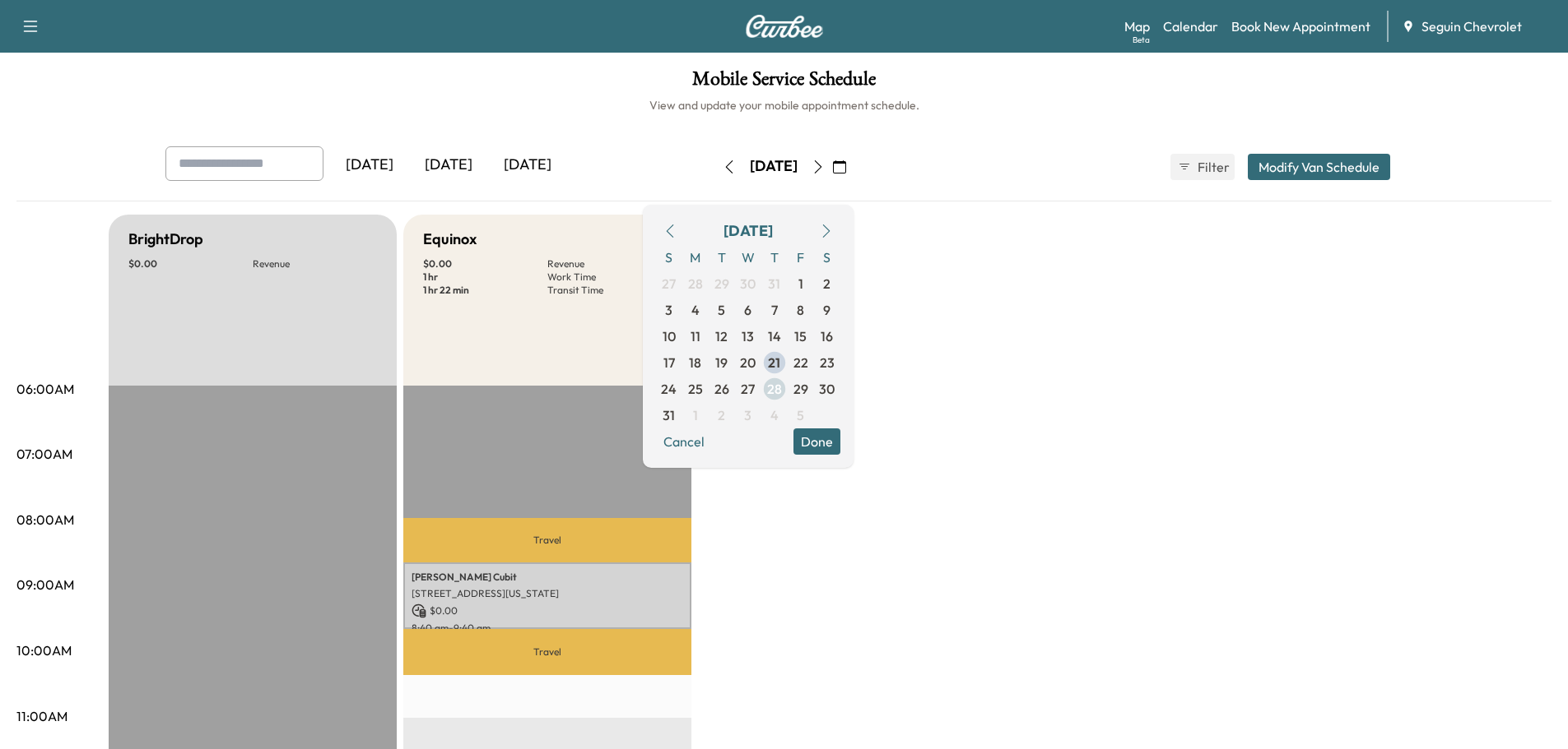
click at [782, 382] on span "28" at bounding box center [774, 389] width 15 height 19
click at [249, 159] on input "text" at bounding box center [245, 163] width 158 height 35
click at [301, 233] on h3 "[PERSON_NAME]" at bounding box center [248, 234] width 136 height 13
type input "**********"
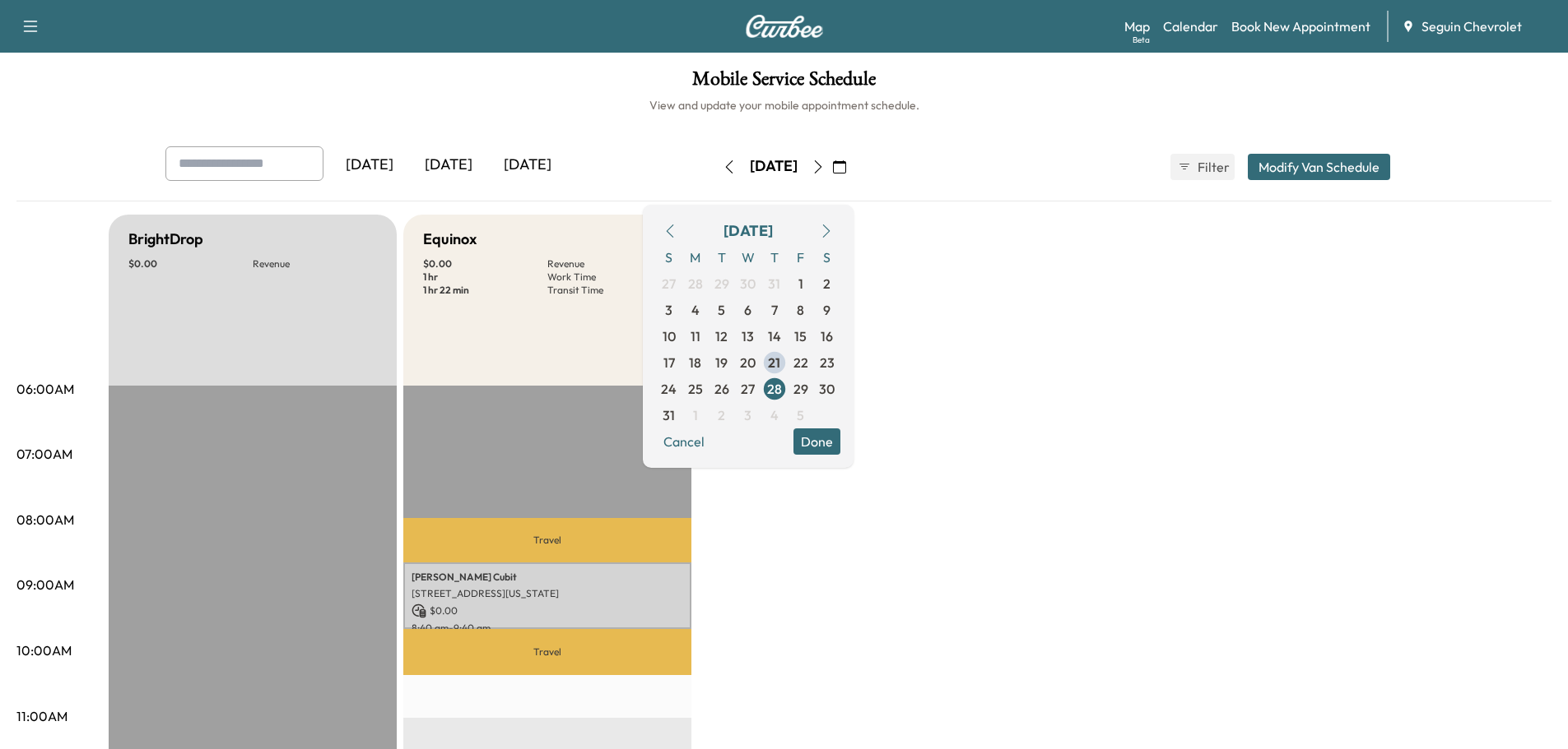
click at [712, 445] on button "Cancel" at bounding box center [683, 442] width 56 height 27
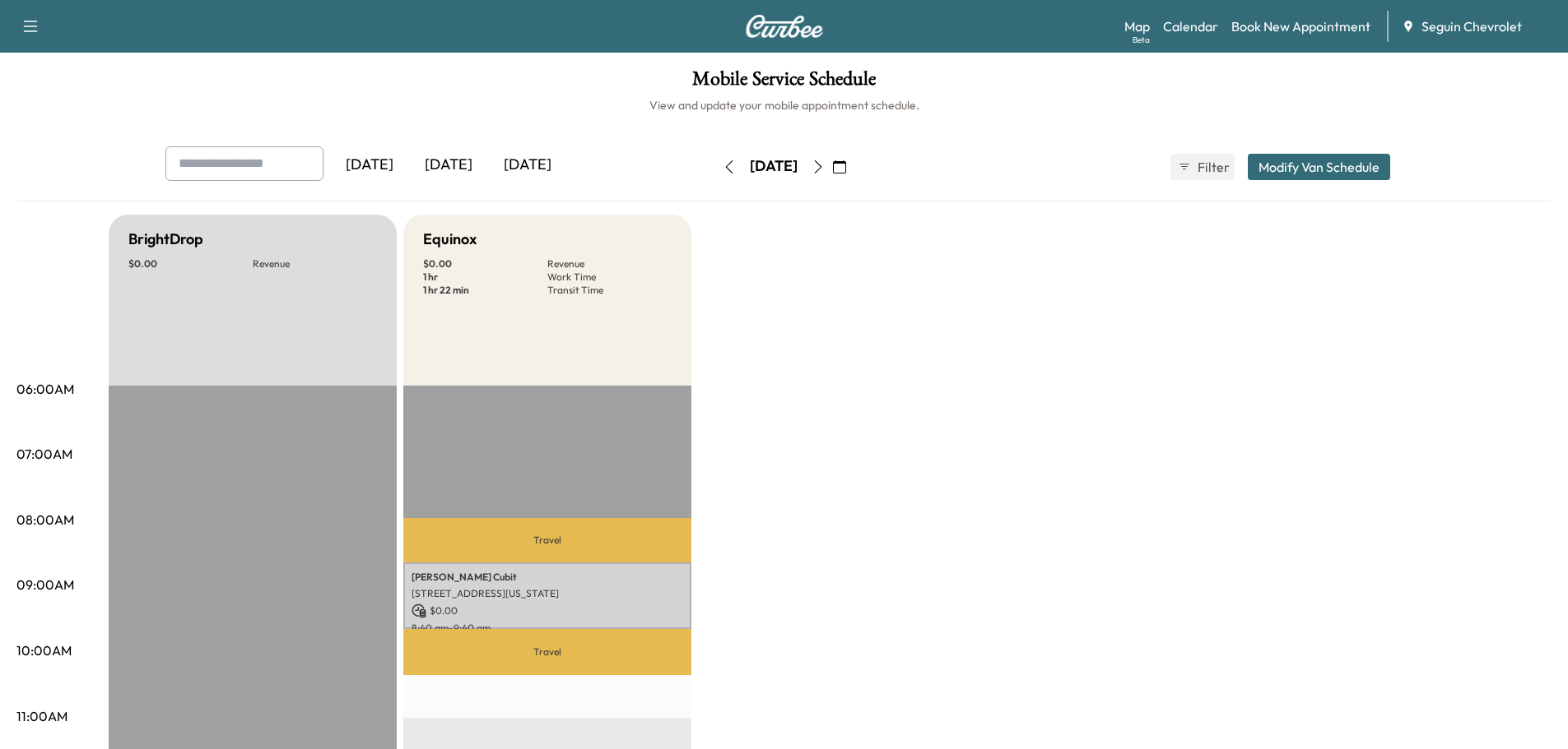
click at [537, 167] on div "[DATE]" at bounding box center [527, 165] width 79 height 38
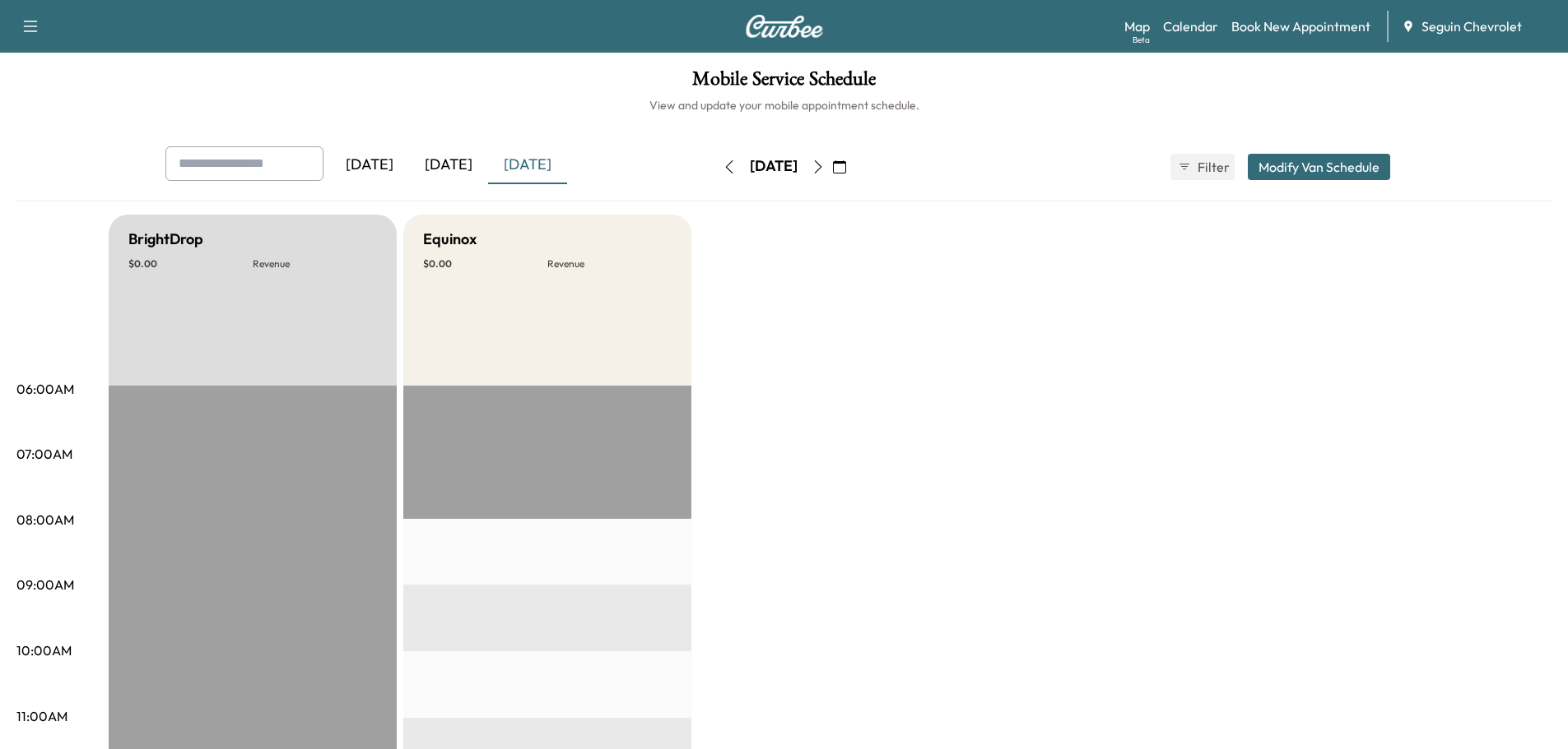
click at [456, 167] on div "[DATE]" at bounding box center [448, 165] width 79 height 38
click at [400, 169] on div "[DATE]" at bounding box center [369, 165] width 79 height 38
click at [299, 157] on input "text" at bounding box center [245, 163] width 158 height 35
type input "****"
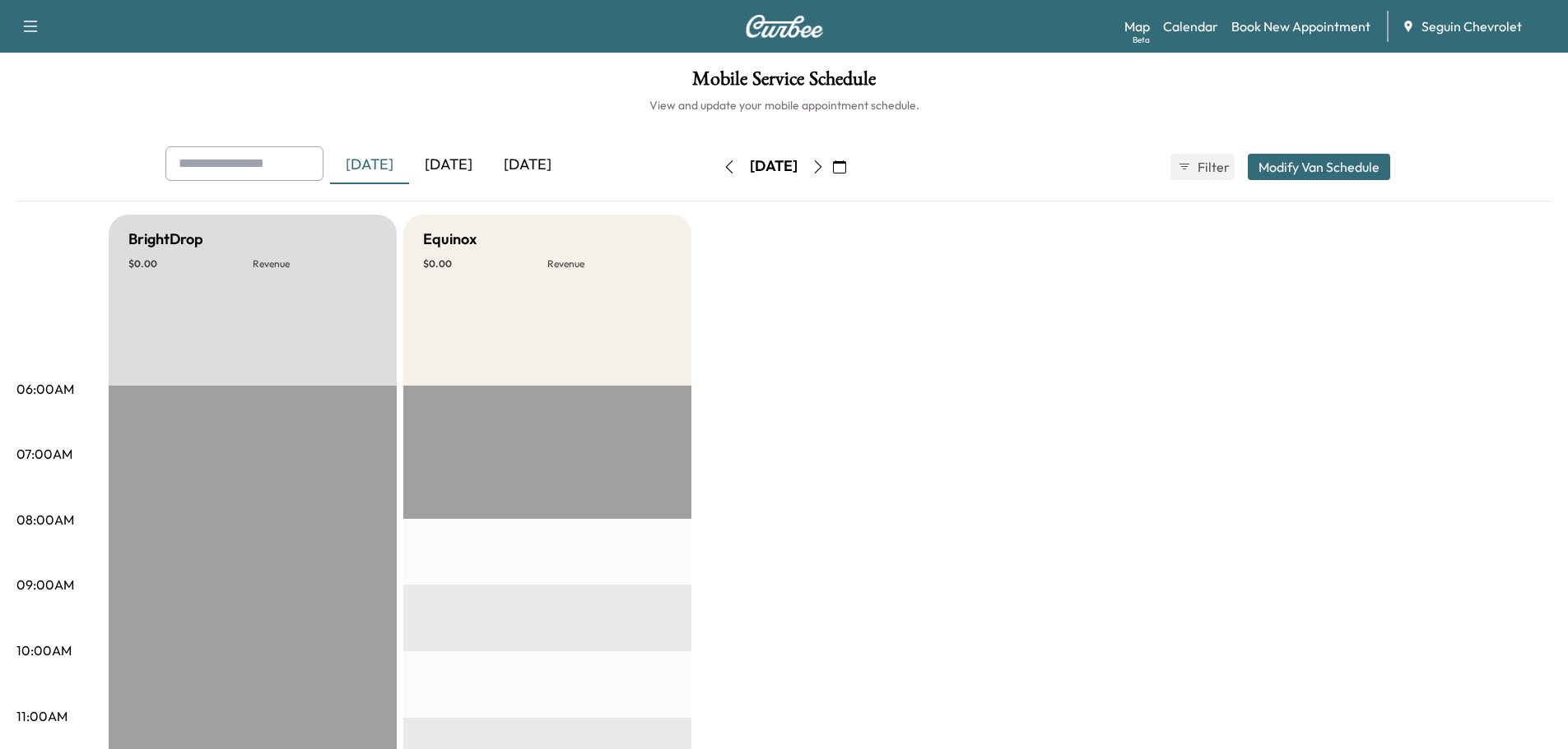
click at [846, 162] on icon "button" at bounding box center [839, 166] width 13 height 13
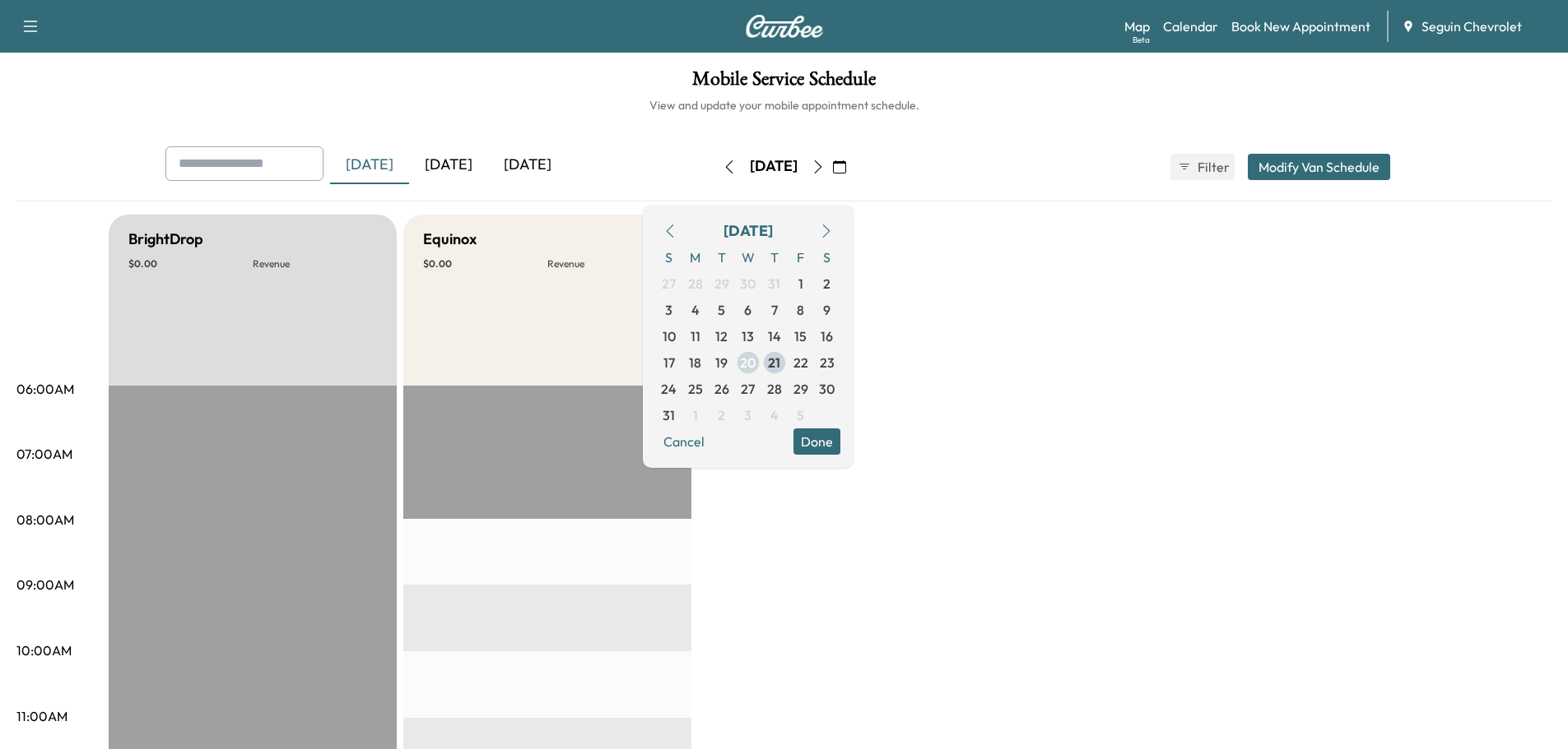
click at [756, 356] on span "20" at bounding box center [748, 363] width 16 height 19
click at [841, 442] on button "Done" at bounding box center [817, 442] width 47 height 27
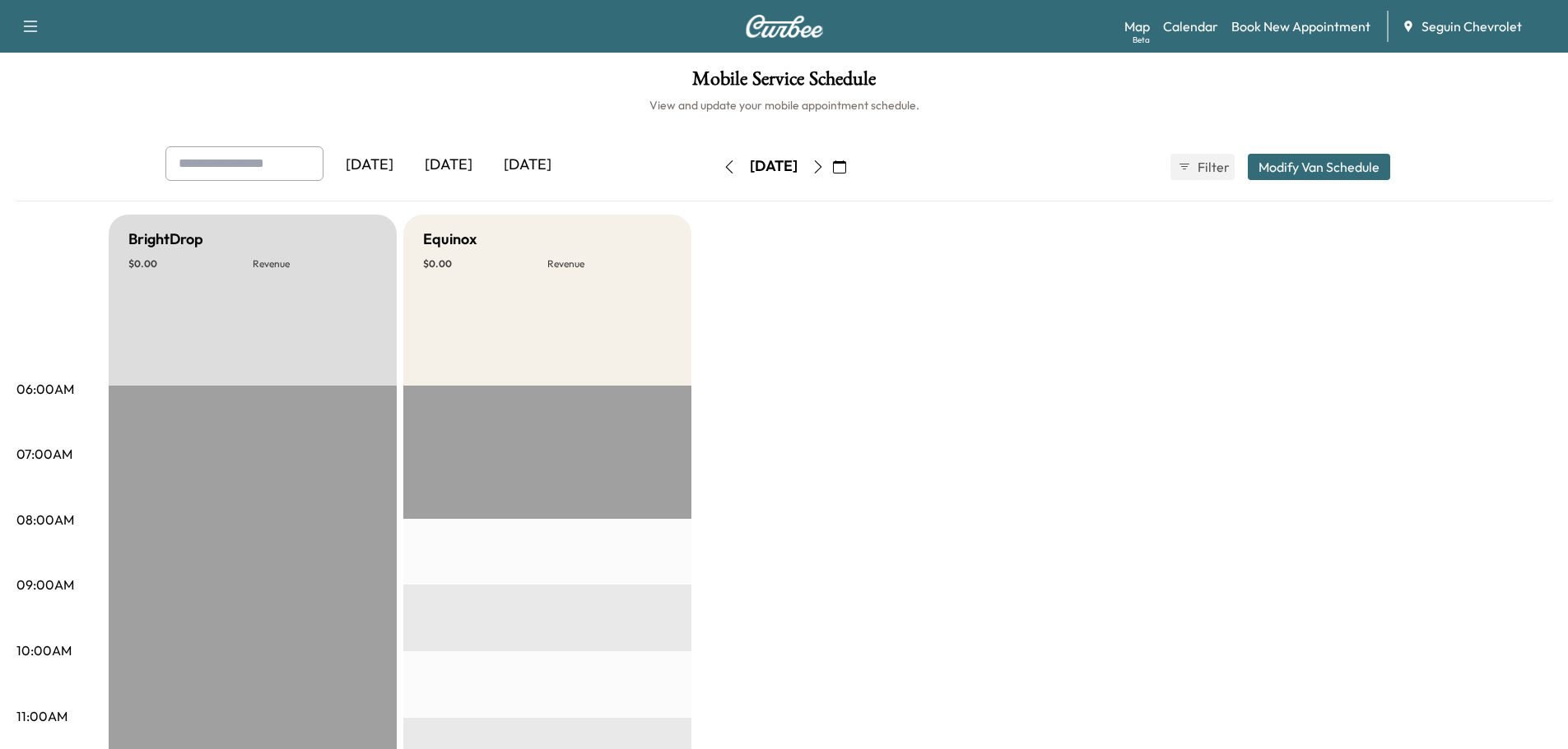
click at [846, 163] on icon "button" at bounding box center [839, 166] width 13 height 13
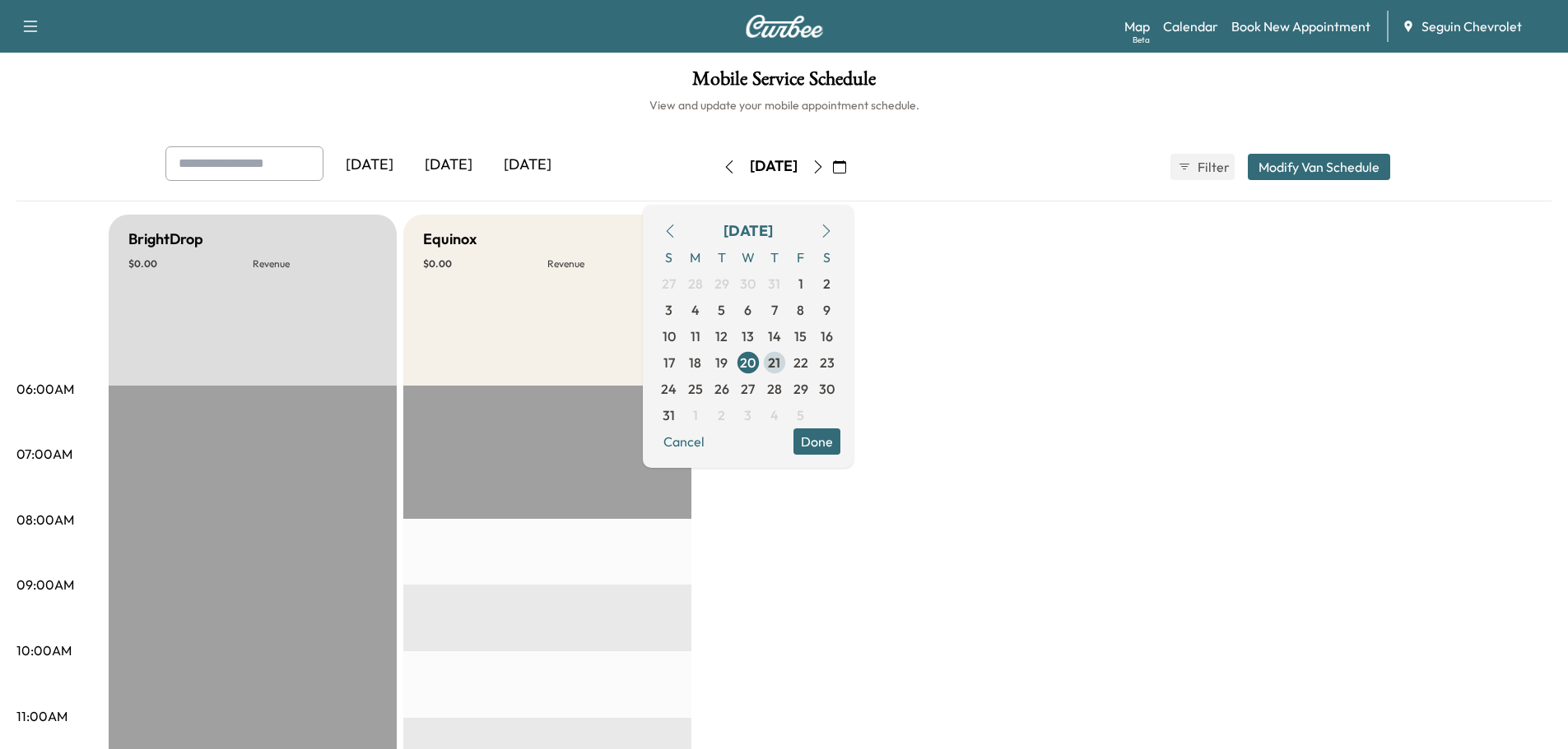
click at [780, 356] on span "21" at bounding box center [774, 363] width 12 height 19
click at [841, 434] on button "Done" at bounding box center [817, 442] width 47 height 27
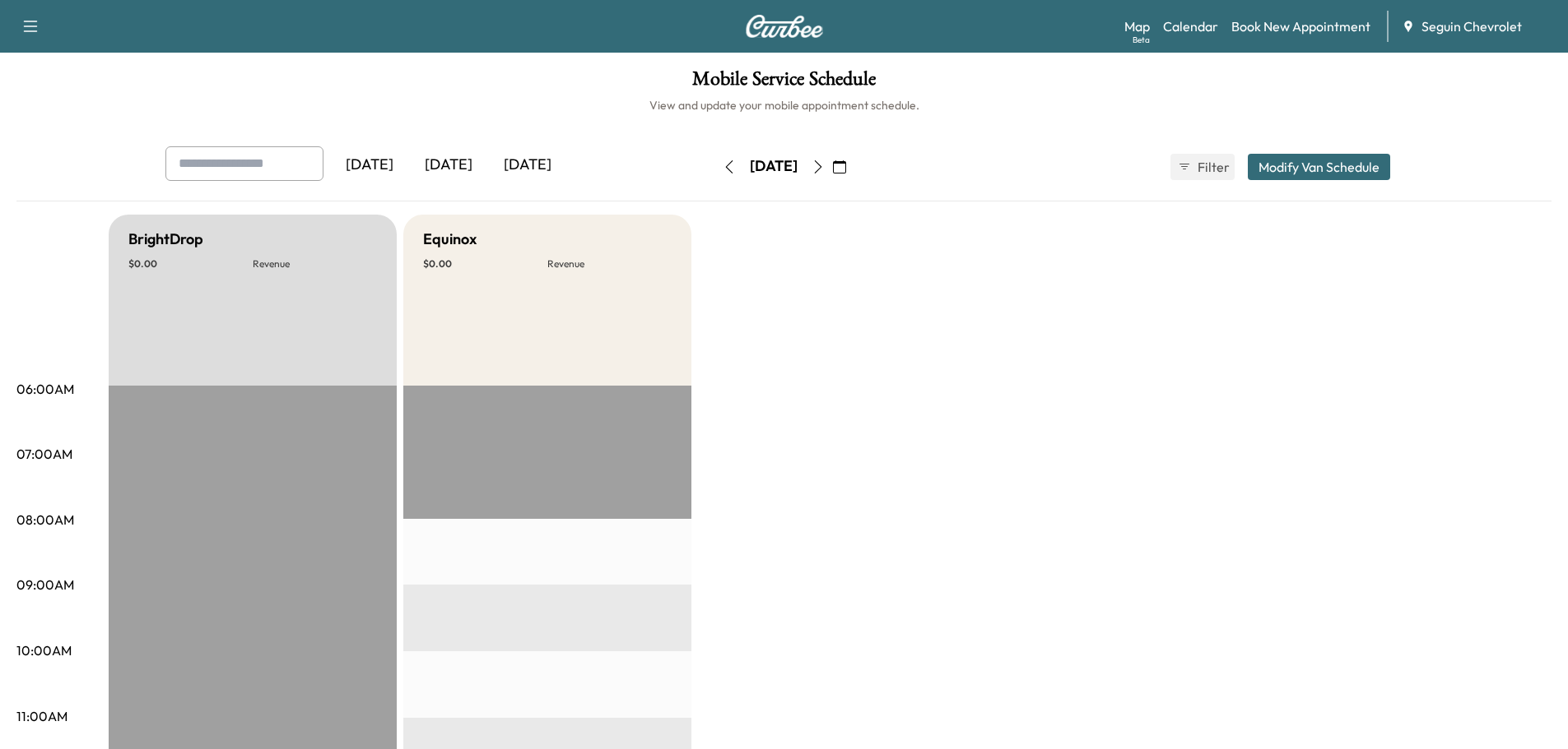
drag, startPoint x: 1113, startPoint y: 349, endPoint x: 928, endPoint y: 318, distance: 187.6
click at [181, 156] on div at bounding box center [182, 164] width 19 height 19
type input "*******"
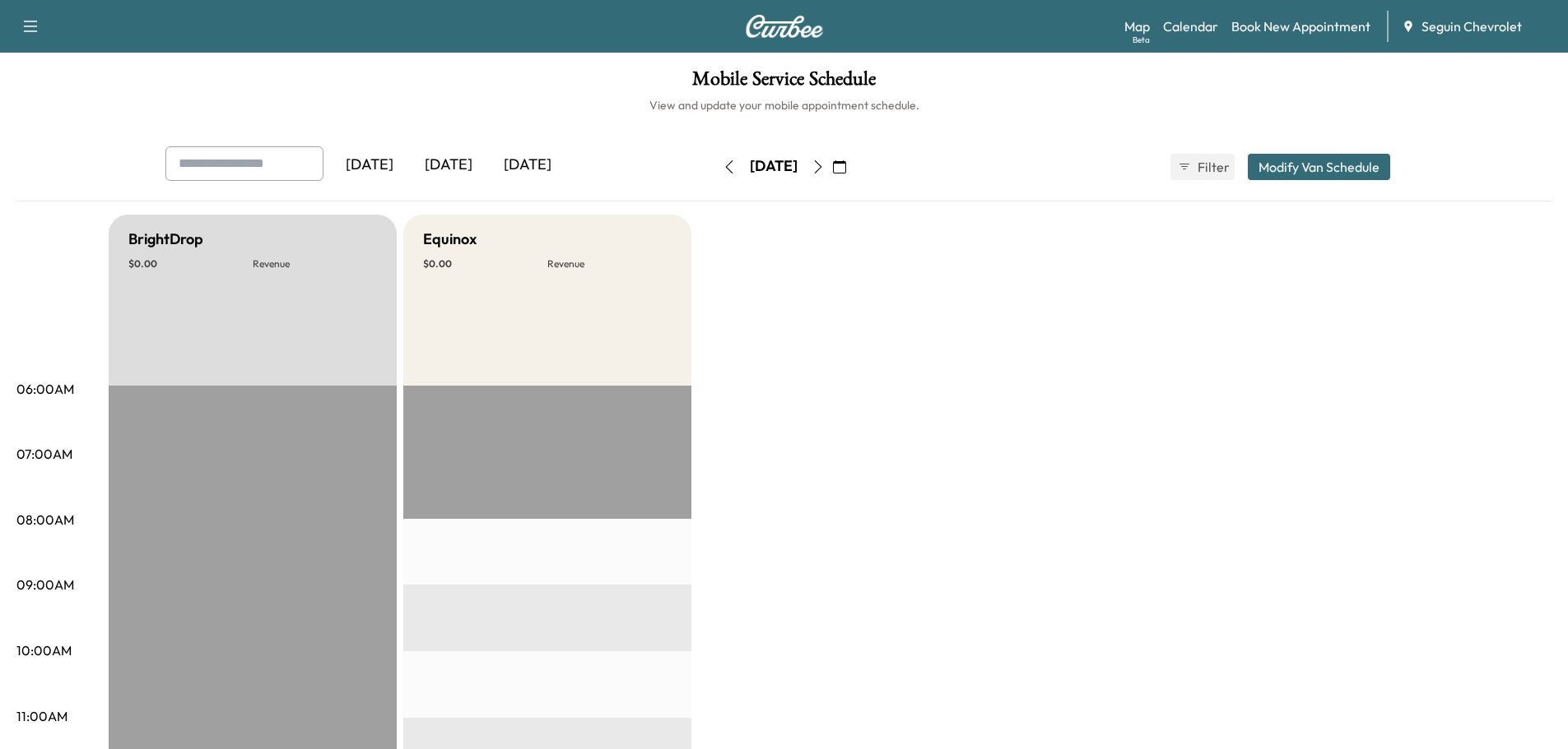
click at [281, 143] on div "Mobile Service Schedule View and update your mobile appointment schedule. [DATE…" at bounding box center [784, 758] width 1568 height 1412
click at [1196, 24] on link "Calendar" at bounding box center [1191, 27] width 55 height 19
click at [825, 165] on icon "button" at bounding box center [818, 166] width 13 height 13
click at [723, 170] on icon "button" at bounding box center [729, 166] width 13 height 13
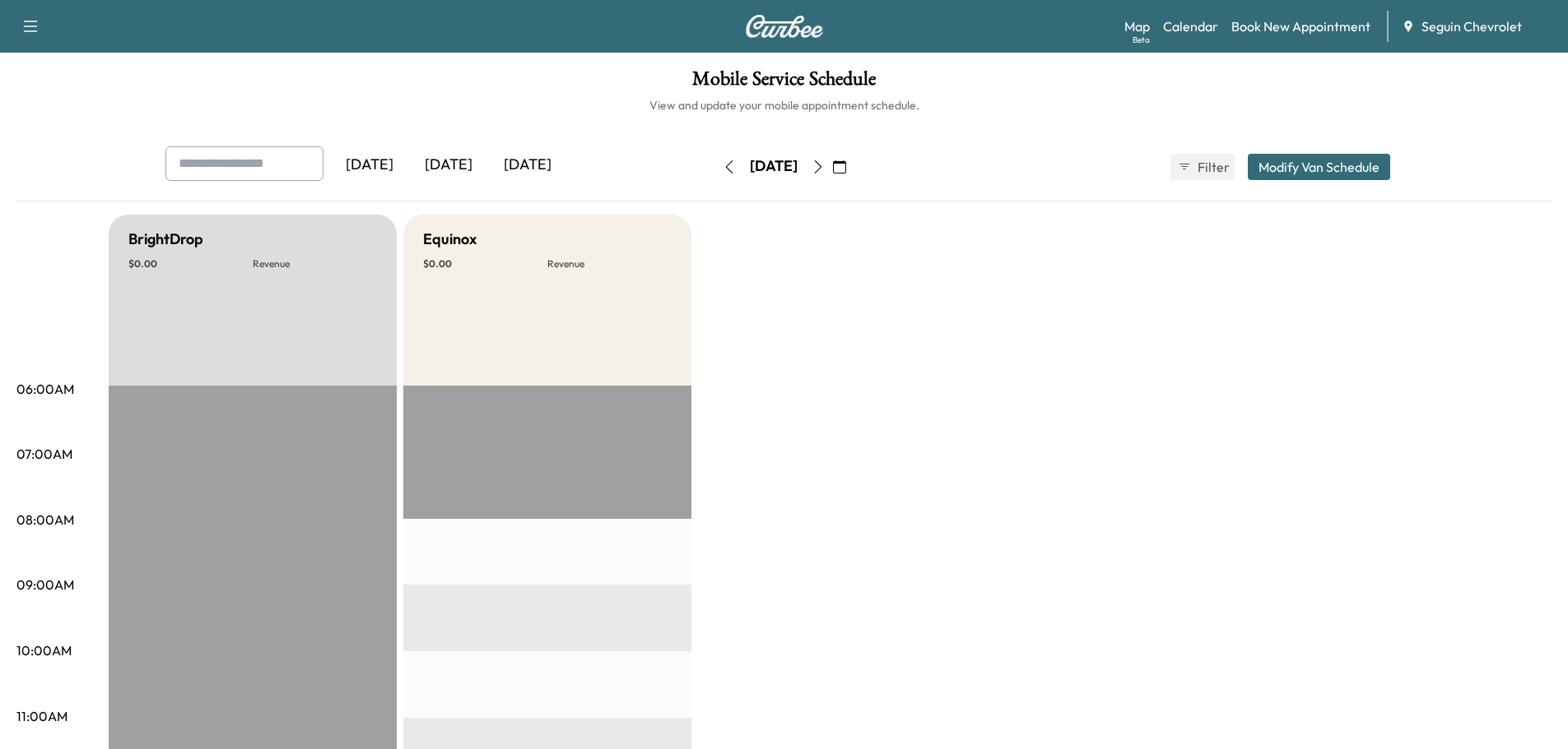
click at [846, 166] on icon "button" at bounding box center [839, 166] width 13 height 13
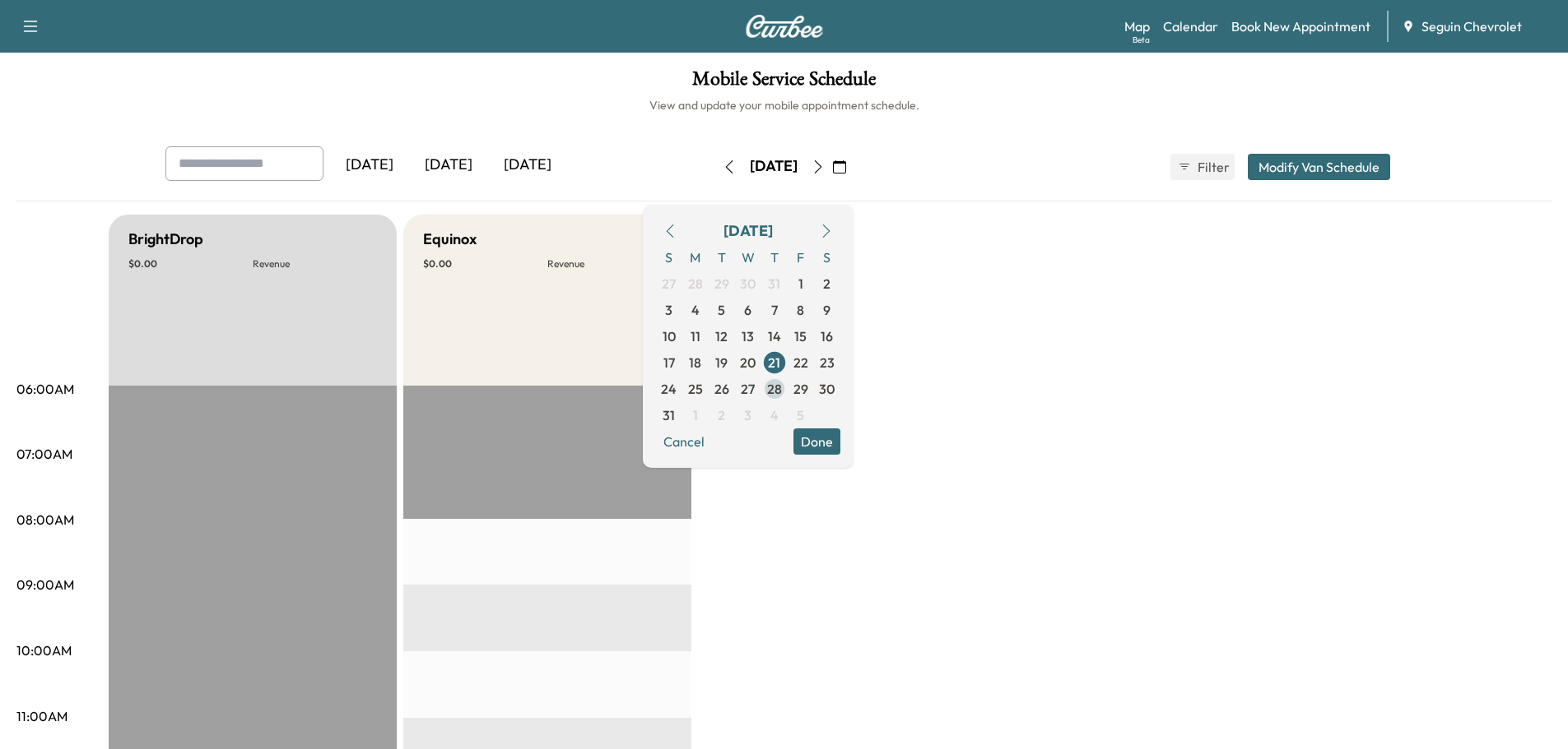
click at [782, 379] on span "28" at bounding box center [774, 389] width 15 height 19
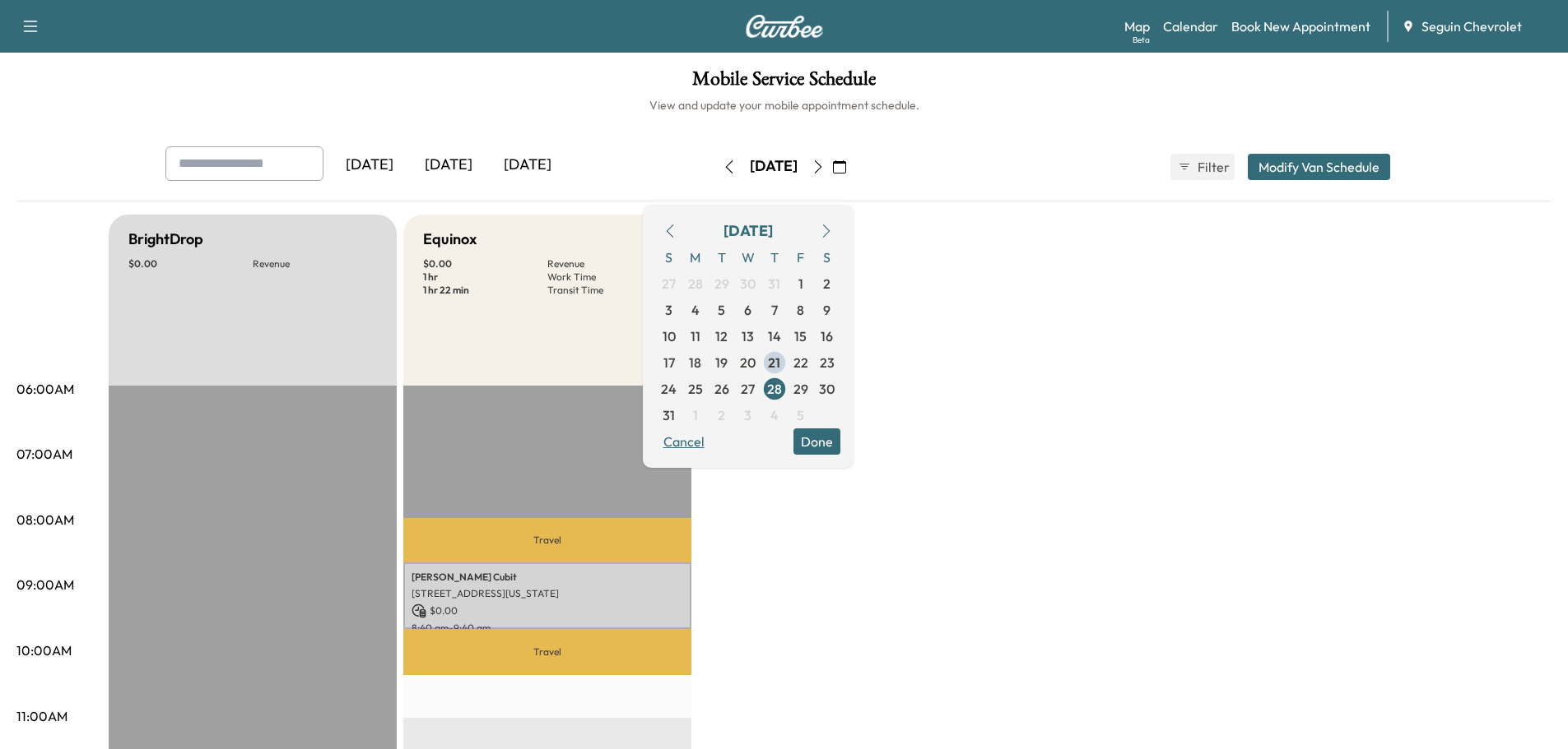
click at [712, 444] on button "Cancel" at bounding box center [683, 442] width 56 height 27
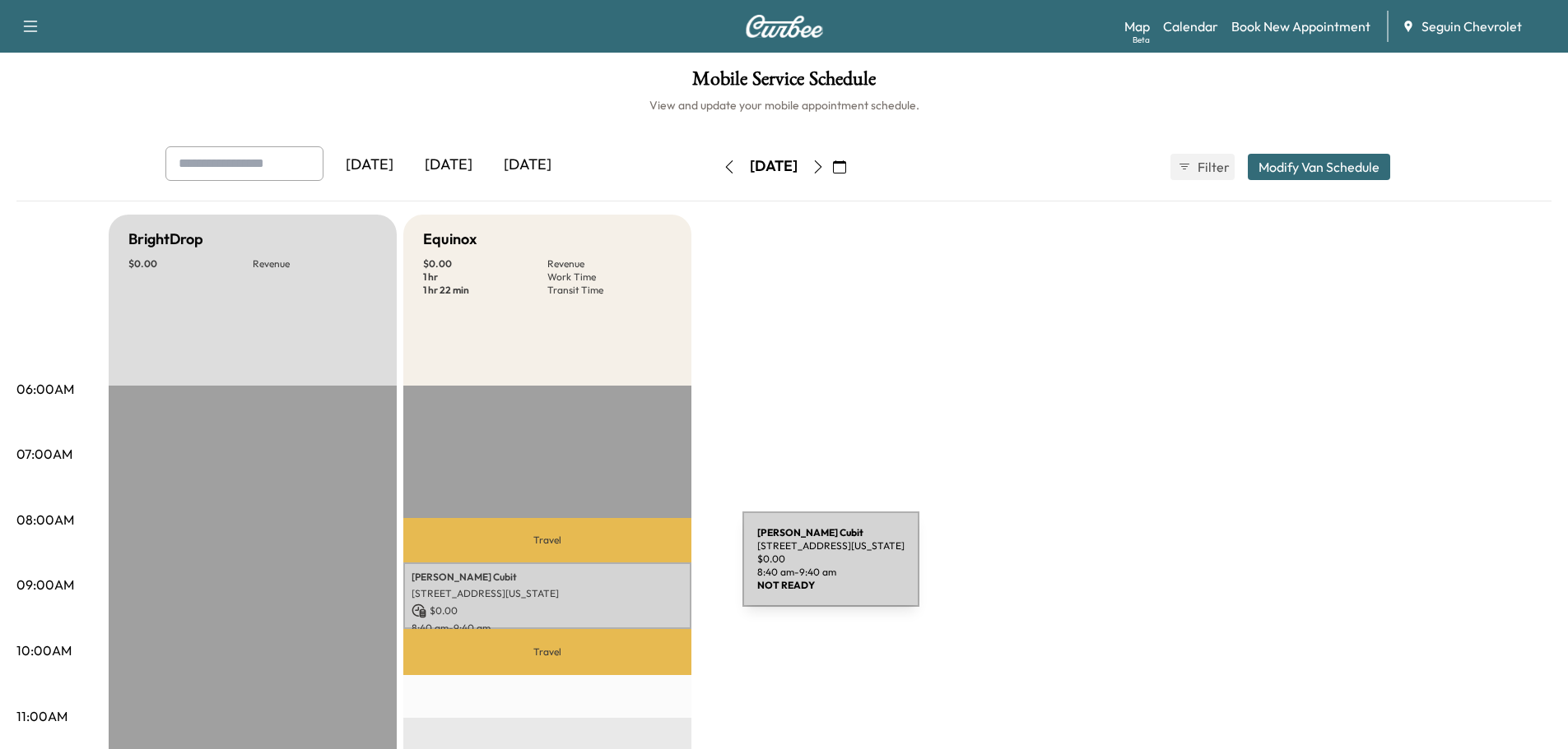
click at [619, 571] on p "[PERSON_NAME]" at bounding box center [547, 577] width 272 height 13
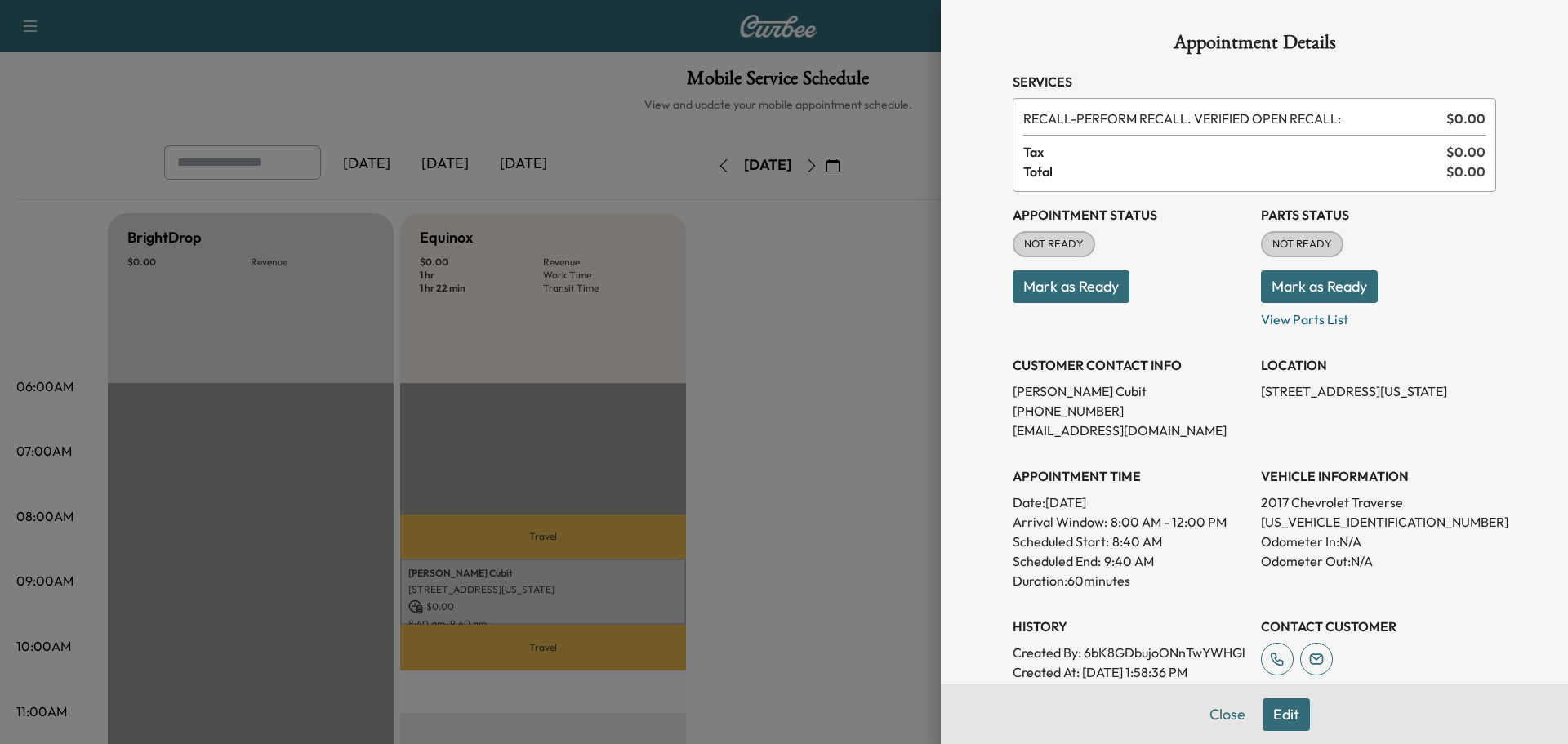
click at [810, 443] on div at bounding box center [784, 372] width 1568 height 744
